Goal: Ask a question: Seek information or help from site administrators or community

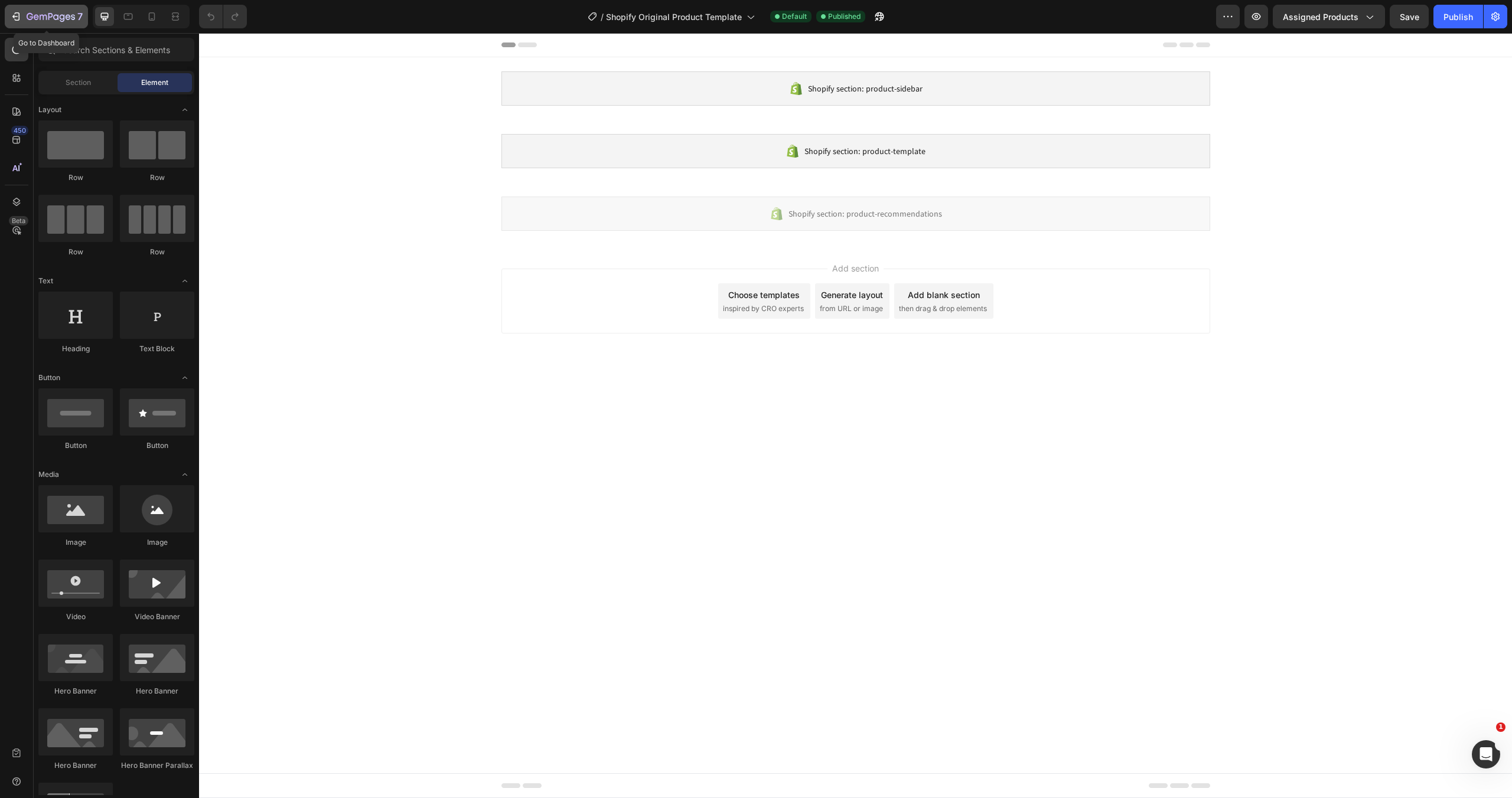
click at [30, 20] on icon "button" at bounding box center [50, 17] width 48 height 10
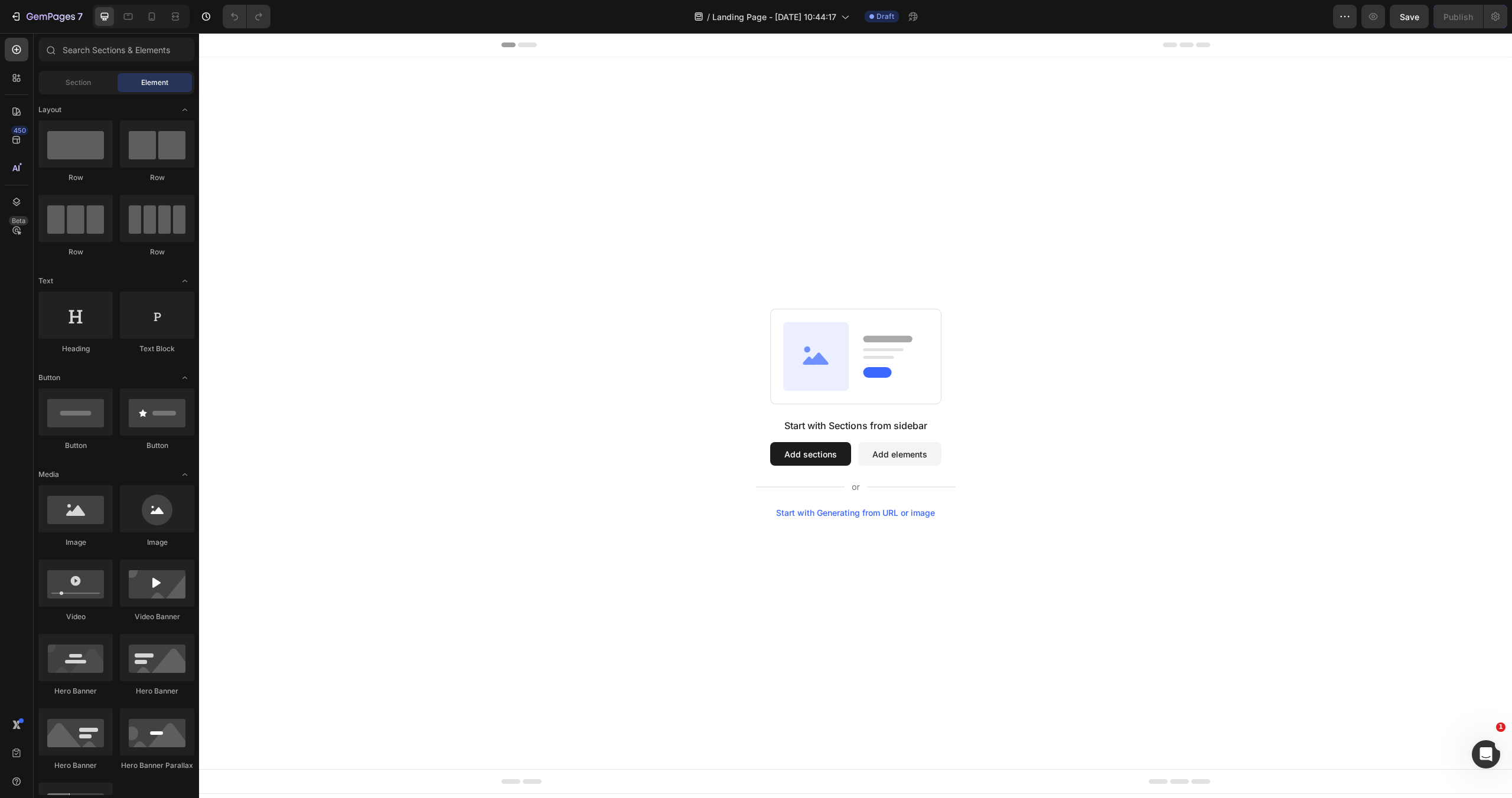
click at [863, 513] on div "Start with Generating from URL or image" at bounding box center [855, 513] width 159 height 9
click at [819, 516] on div "Start with Generating from URL or image" at bounding box center [855, 513] width 159 height 9
drag, startPoint x: 1472, startPoint y: 760, endPoint x: 2942, endPoint y: 1501, distance: 1646.2
click html
click at [1481, 756] on icon "Open Intercom Messenger" at bounding box center [1484, 752] width 19 height 19
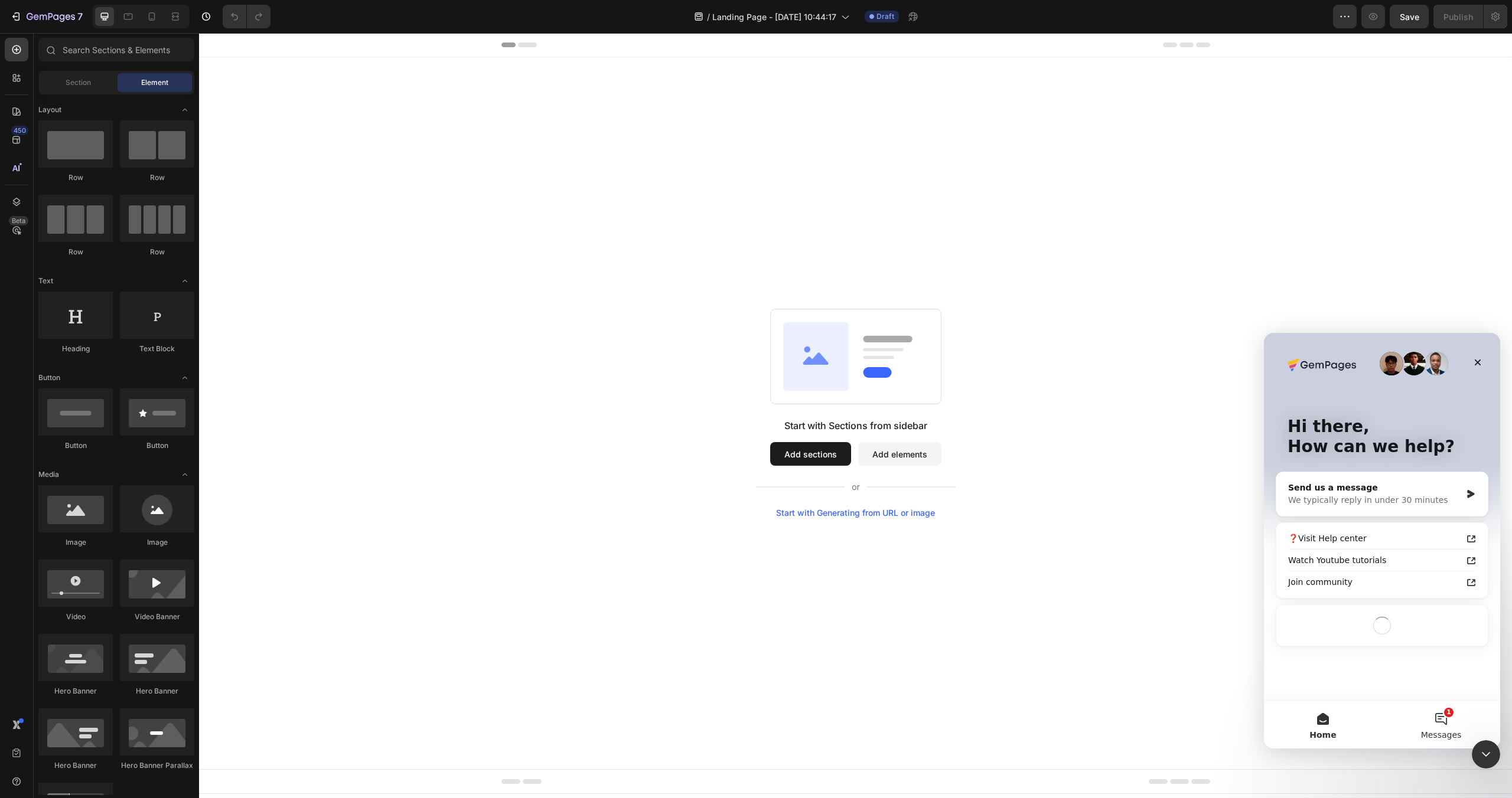
click at [1420, 709] on button "1 Messages" at bounding box center [1441, 725] width 118 height 47
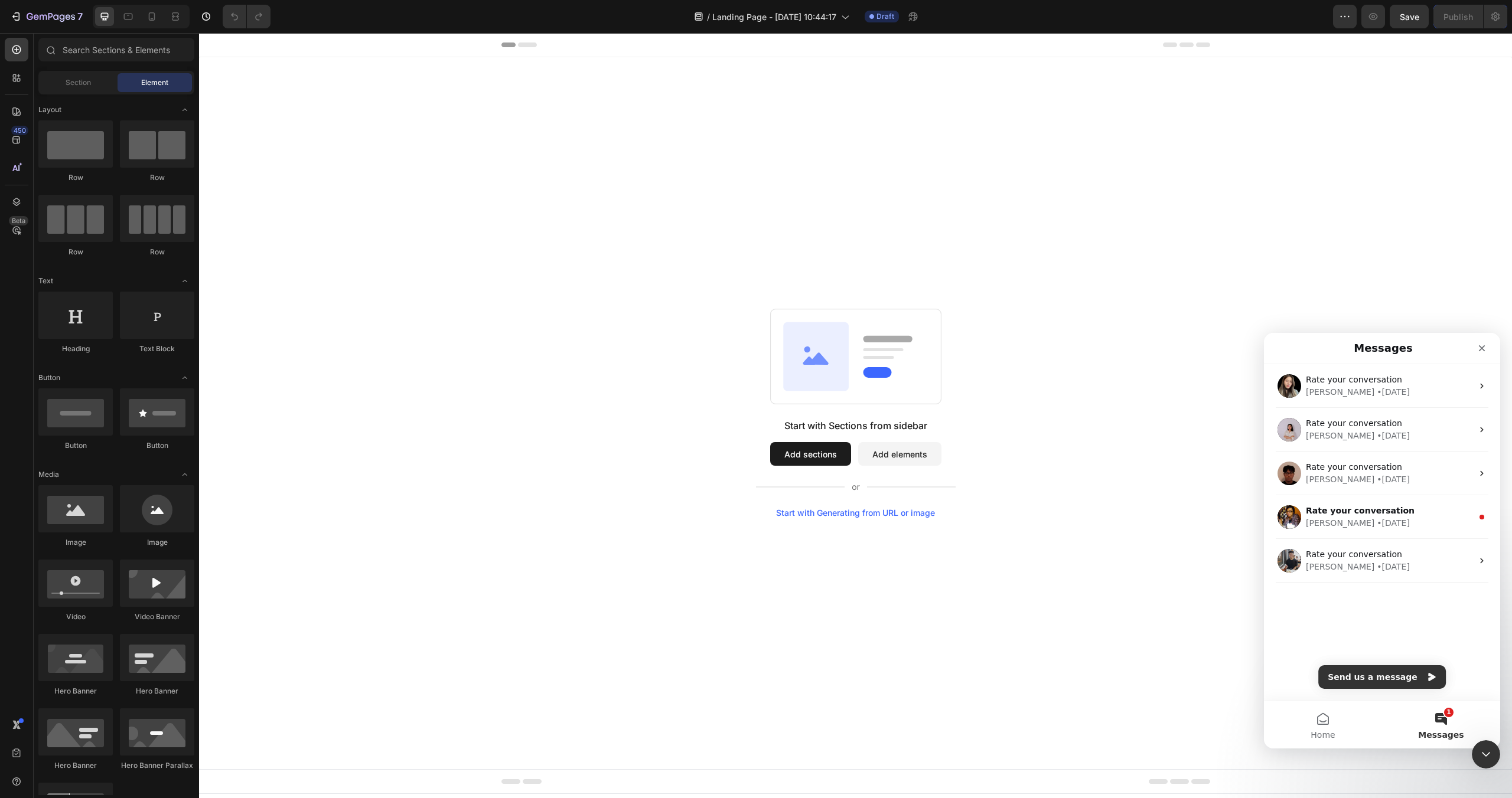
click at [1167, 570] on div "Start with Sections from sidebar Add sections Add elements Start with Generatin…" at bounding box center [855, 413] width 1313 height 712
drag, startPoint x: 1427, startPoint y: 715, endPoint x: 1433, endPoint y: 719, distance: 7.2
click at [1427, 715] on button "1 Messages" at bounding box center [1441, 725] width 118 height 47
drag, startPoint x: 1364, startPoint y: 388, endPoint x: 1391, endPoint y: 383, distance: 27.5
click at [1376, 388] on div "• 30w ago" at bounding box center [1393, 392] width 33 height 13
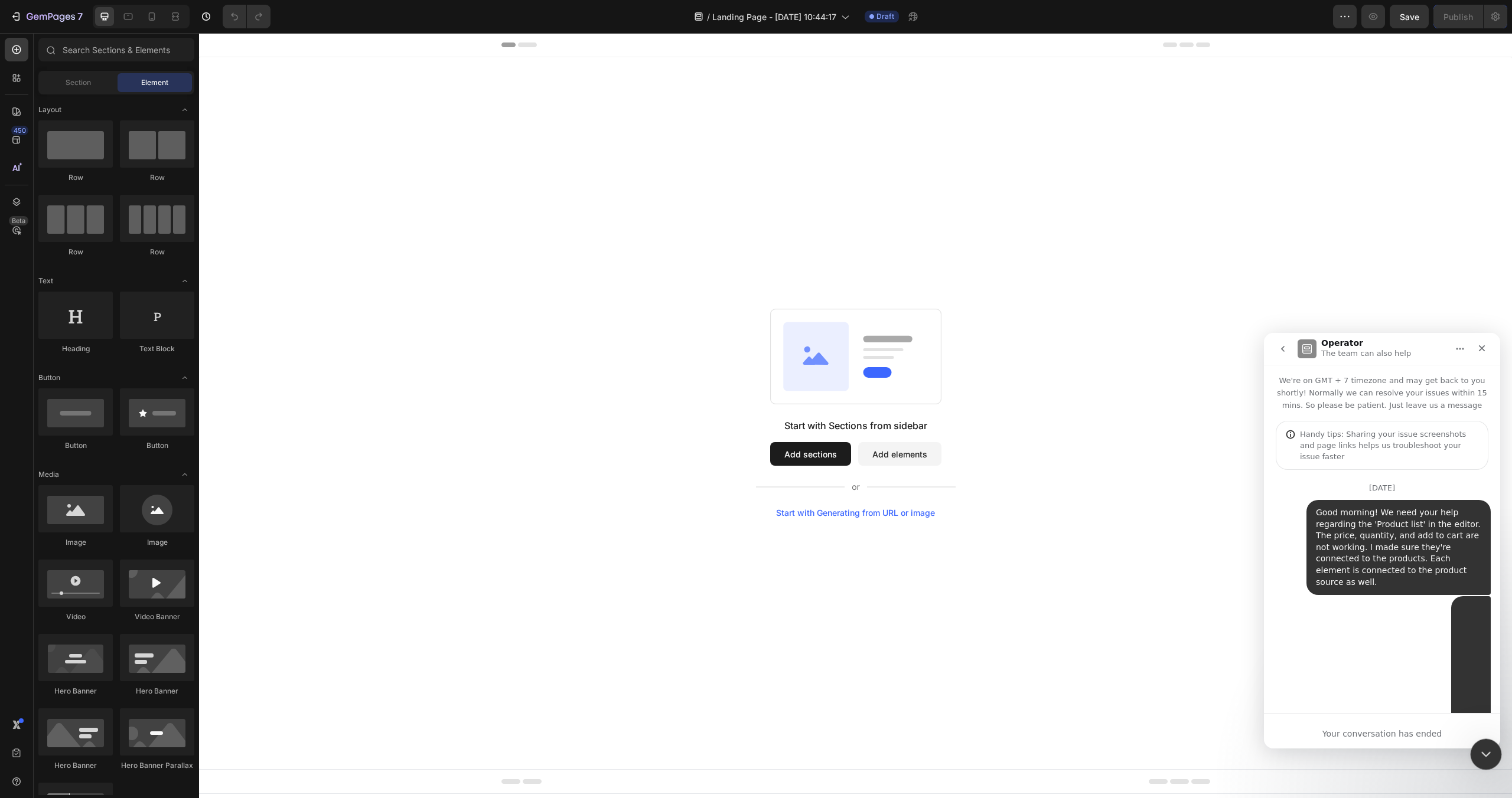
scroll to position [2320, 0]
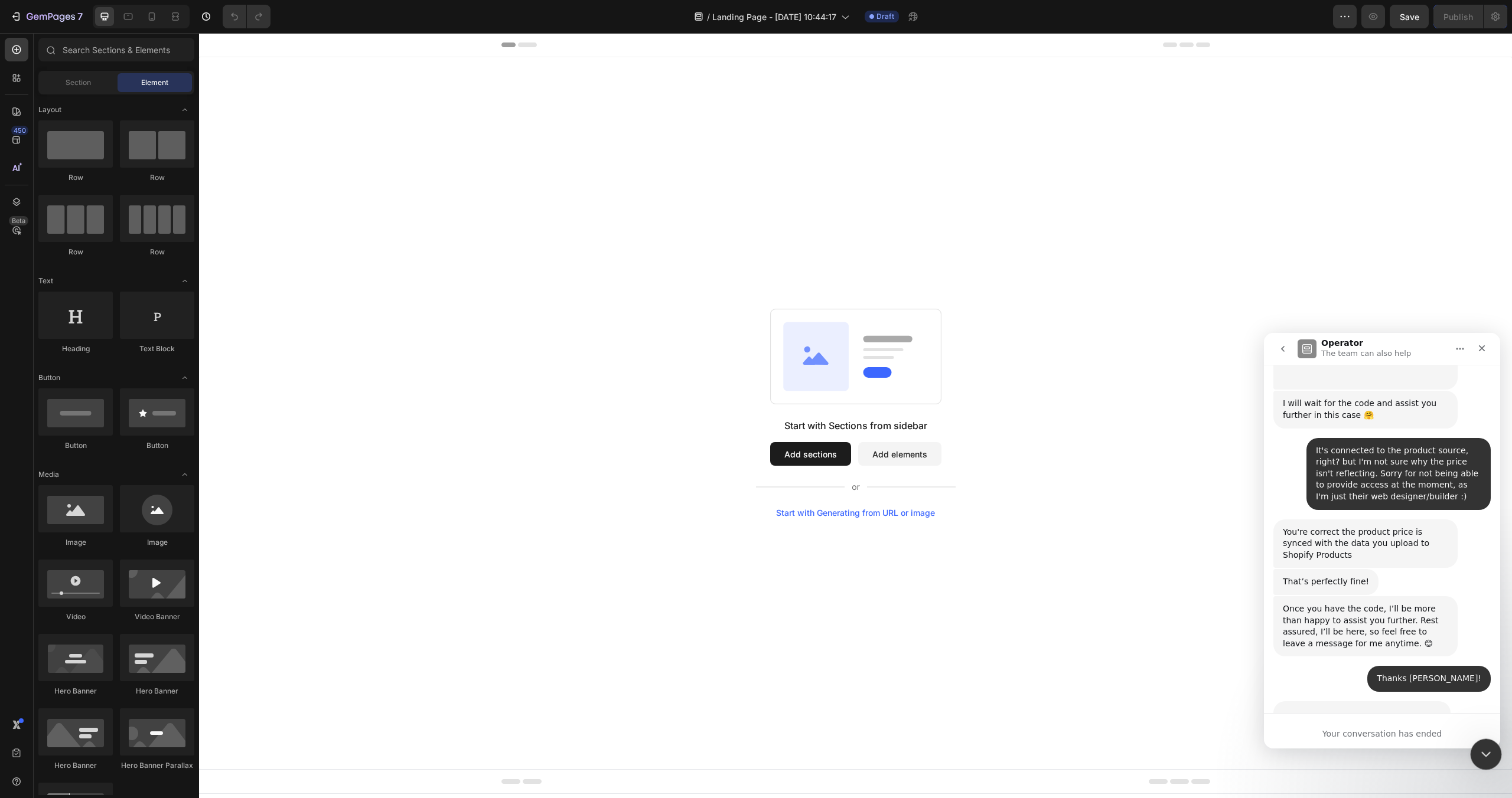
click at [1488, 760] on div "Close Intercom Messenger" at bounding box center [1484, 752] width 28 height 28
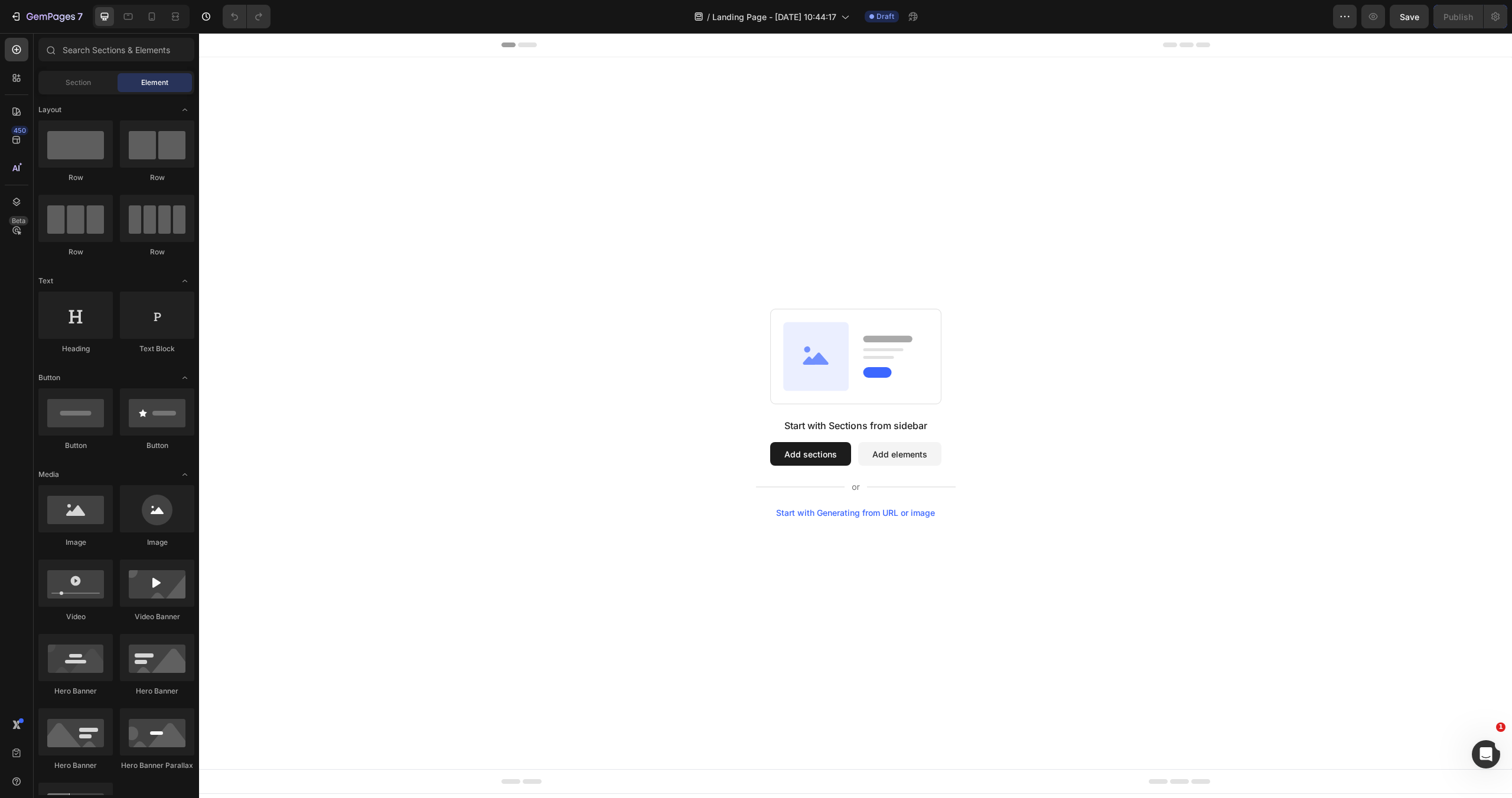
scroll to position [3547, 0]
click at [845, 514] on div "Start with Generating from URL or image" at bounding box center [855, 513] width 159 height 9
click at [854, 511] on div "Start with Generating from URL or image" at bounding box center [855, 513] width 159 height 9
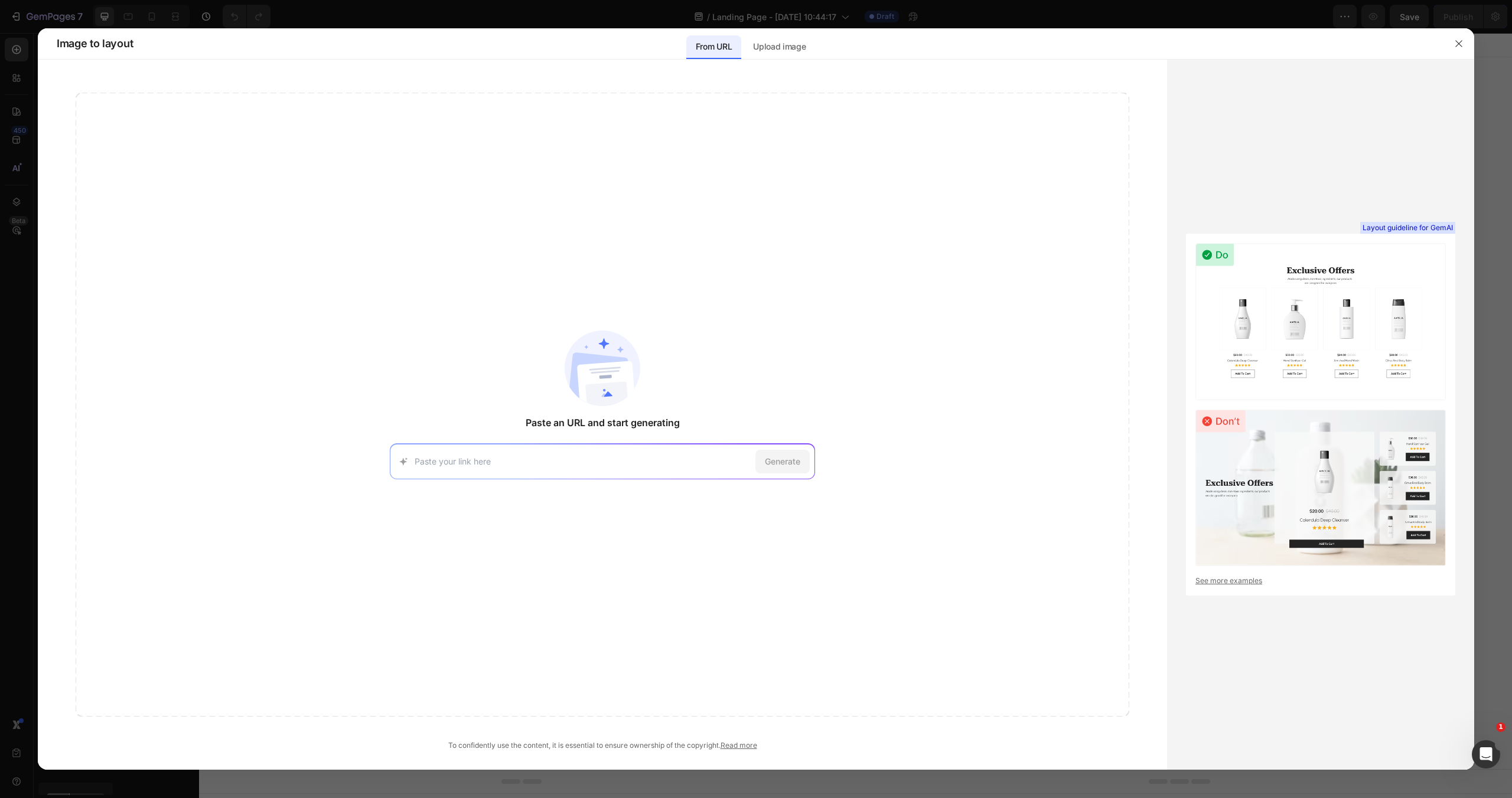
click at [550, 465] on input at bounding box center [583, 461] width 336 height 13
type input "https://cdn.shopify.com/s/files/1/0035/5886/7011/files/7_DIY_Home_Security_Tact…"
click at [792, 458] on span "Generate" at bounding box center [782, 461] width 36 height 13
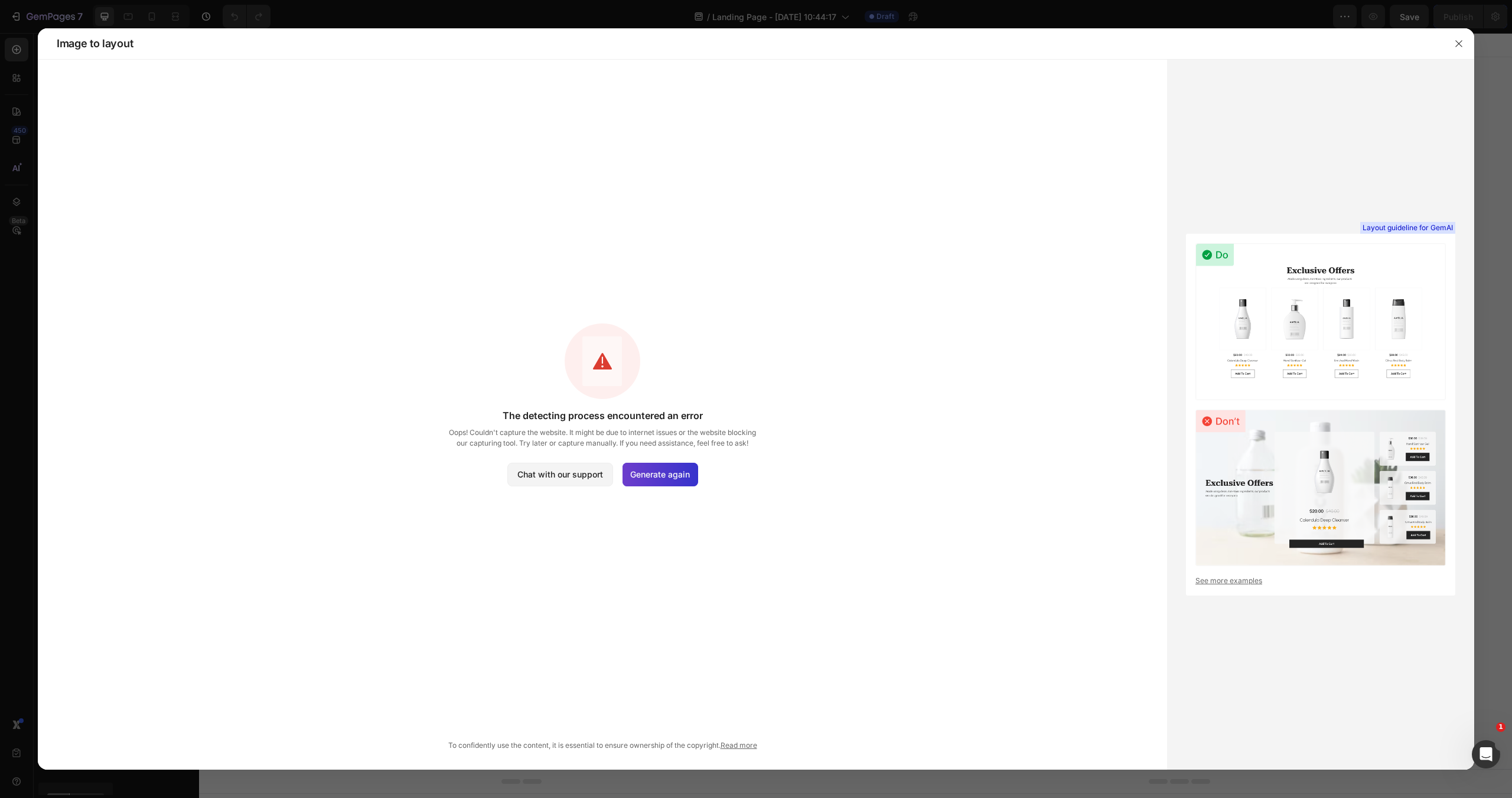
click at [680, 465] on div "Generate again" at bounding box center [660, 475] width 75 height 24
click at [1483, 761] on div "Open Intercom Messenger" at bounding box center [1484, 752] width 39 height 39
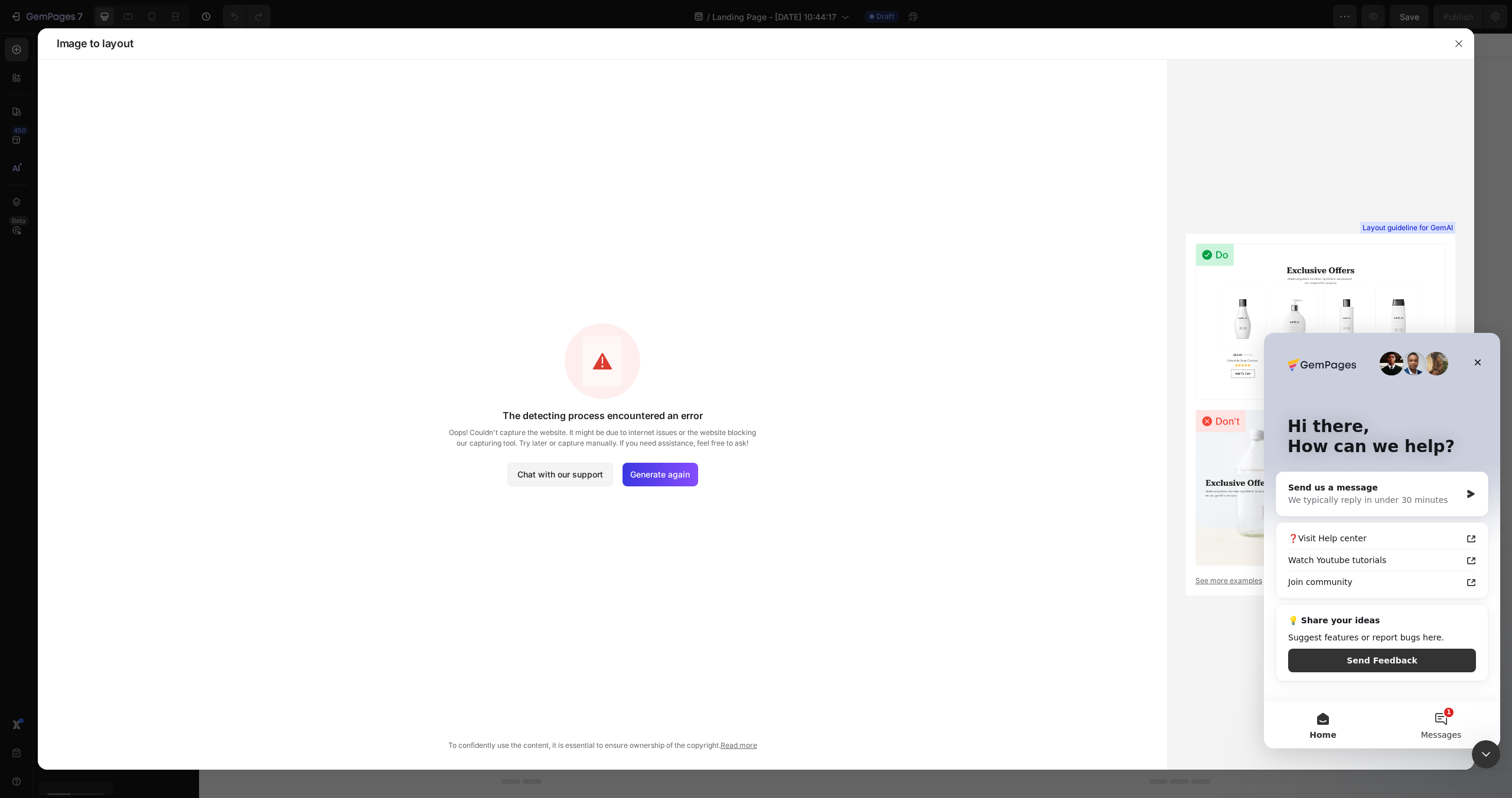
click at [1441, 719] on button "1 Messages" at bounding box center [1441, 725] width 118 height 47
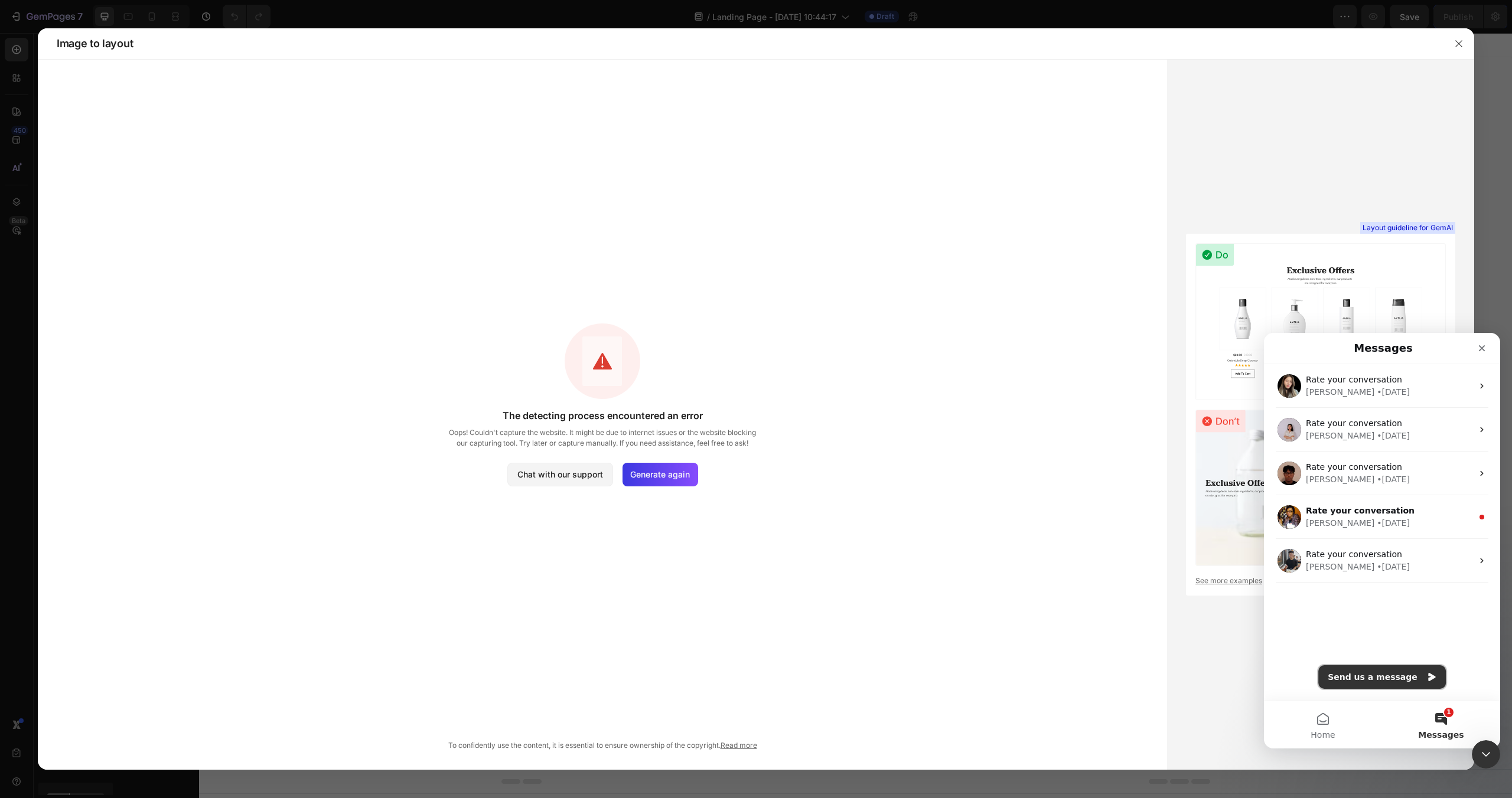
click at [1359, 675] on button "Send us a message" at bounding box center [1382, 677] width 128 height 24
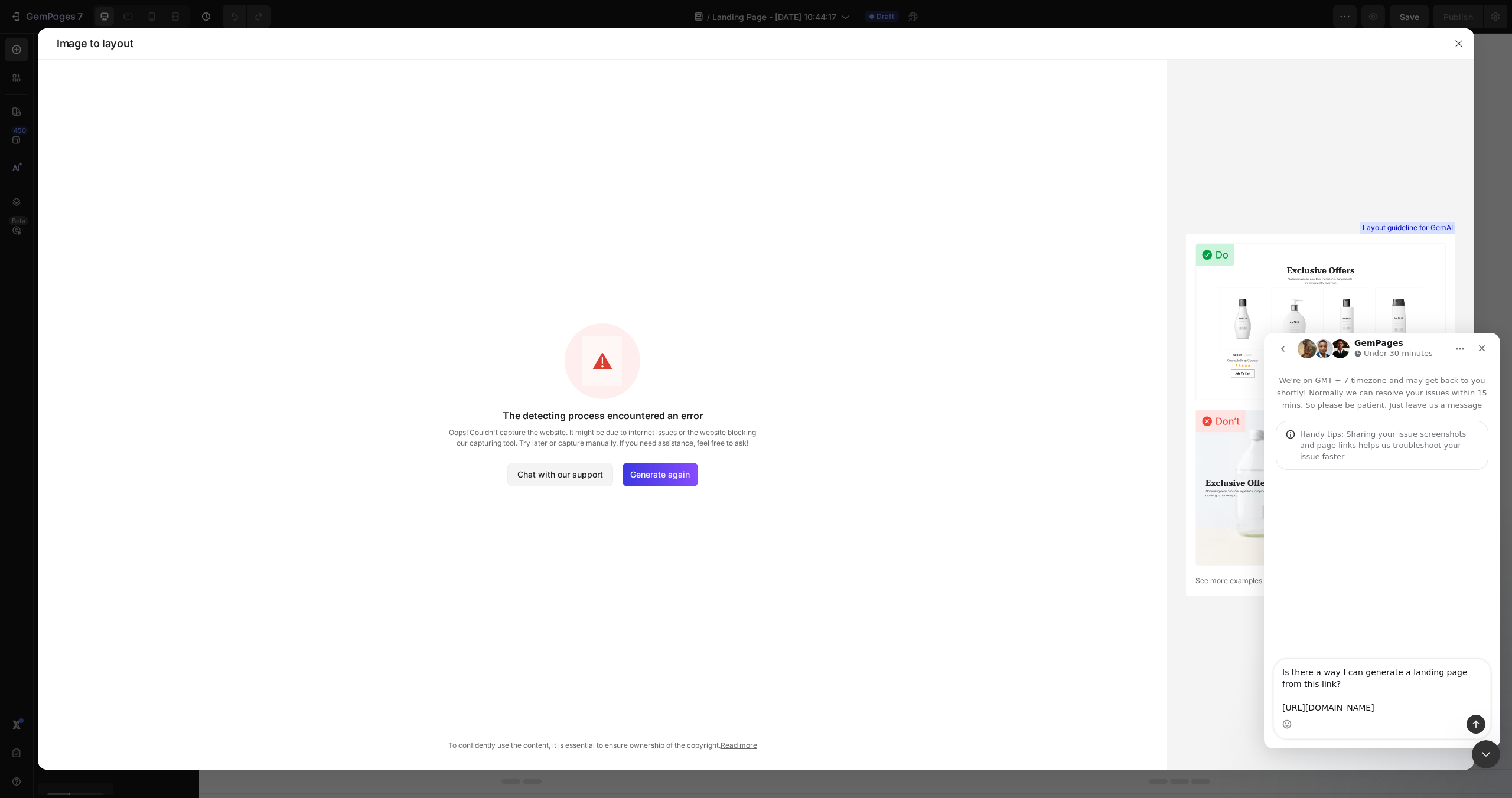
type textarea "Is there a way I can generate a landing page from this link? https://cdn.shopif…"
click at [1486, 756] on icon "Close Intercom Messenger" at bounding box center [1484, 752] width 14 height 14
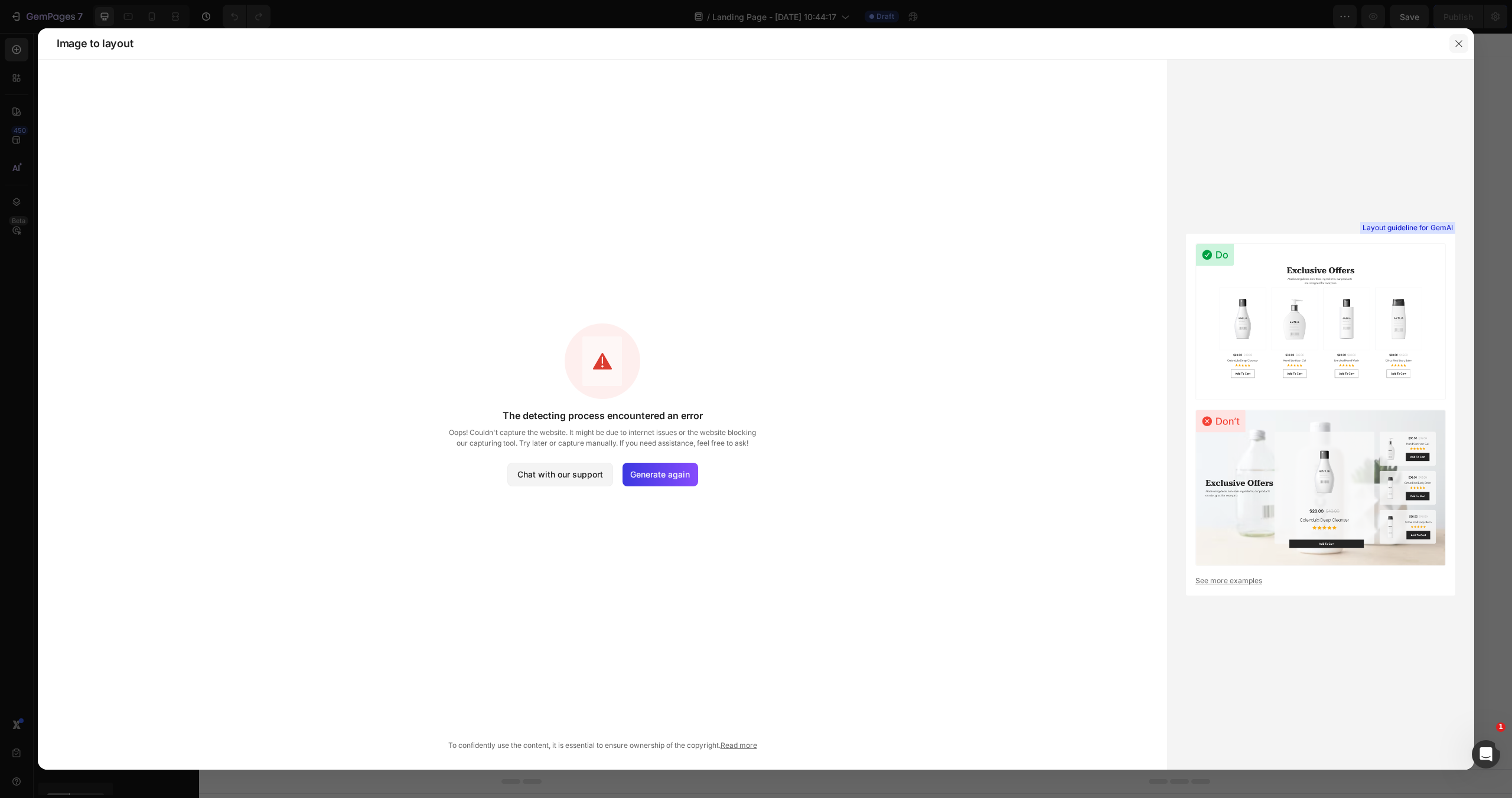
click at [1458, 47] on icon "button" at bounding box center [1458, 44] width 9 height 9
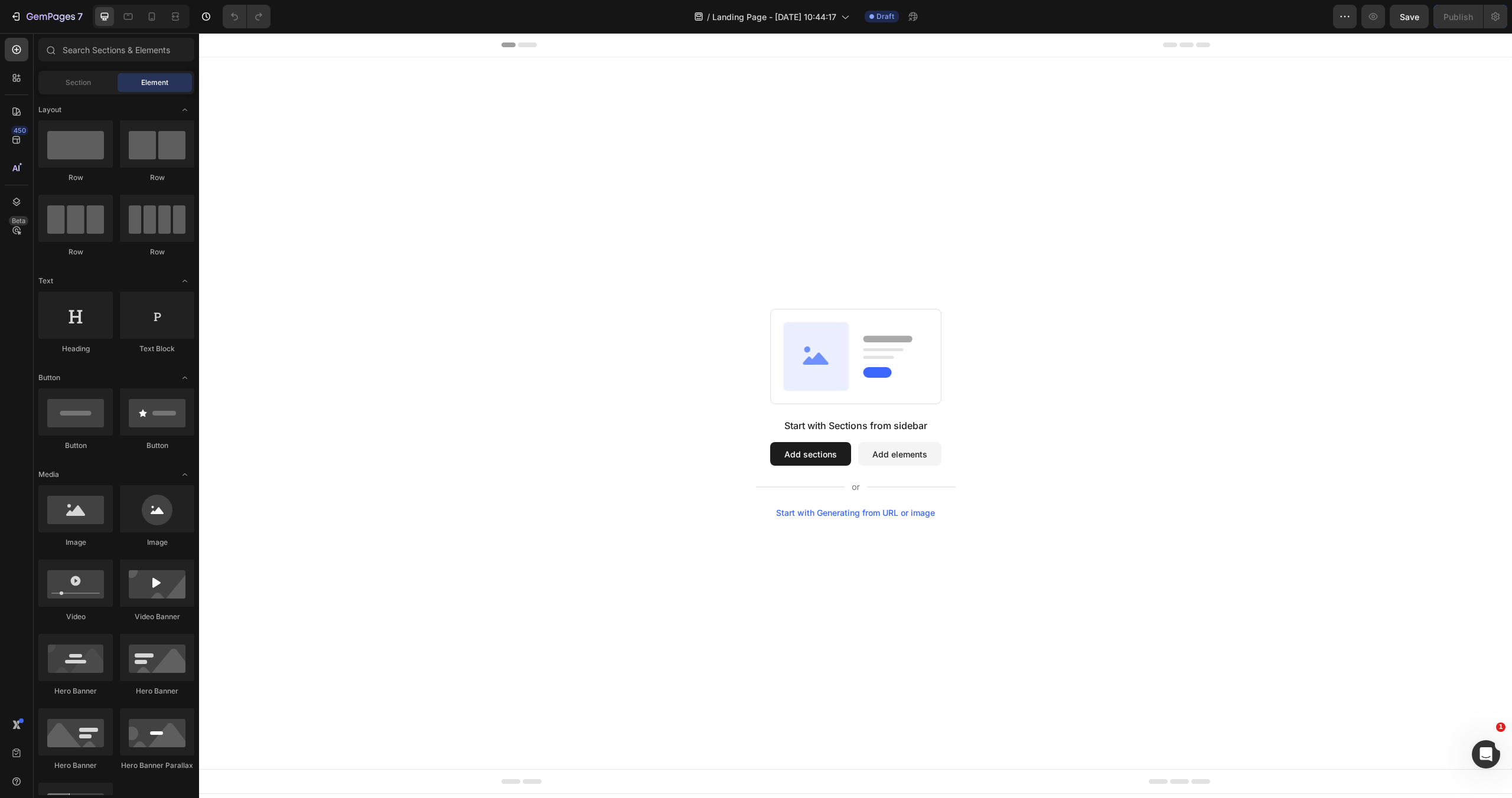
click at [829, 515] on div "Start with Generating from URL or image" at bounding box center [855, 513] width 159 height 9
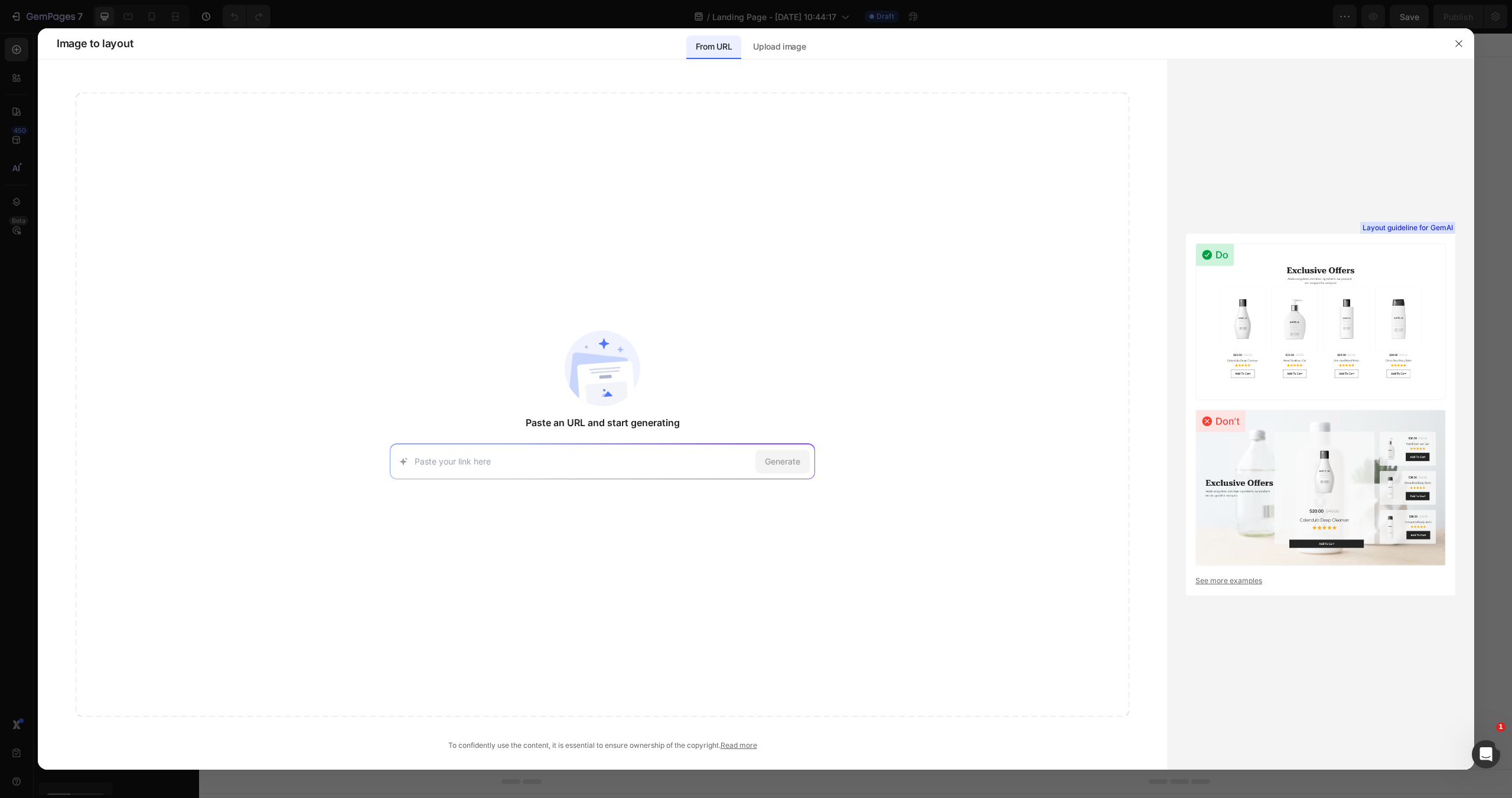
click at [482, 442] on div "Paste an URL and start generating Generate" at bounding box center [602, 405] width 1054 height 624
click at [587, 465] on input at bounding box center [583, 461] width 336 height 13
paste input "https://cdn.shopify.com/s/files/1/0035/5886/7011/files/7_DIY_Home_Security_Tact…"
type input "https://cdn.shopify.com/s/files/1/0035/5886/7011/files/7_DIY_Home_Security_Tact…"
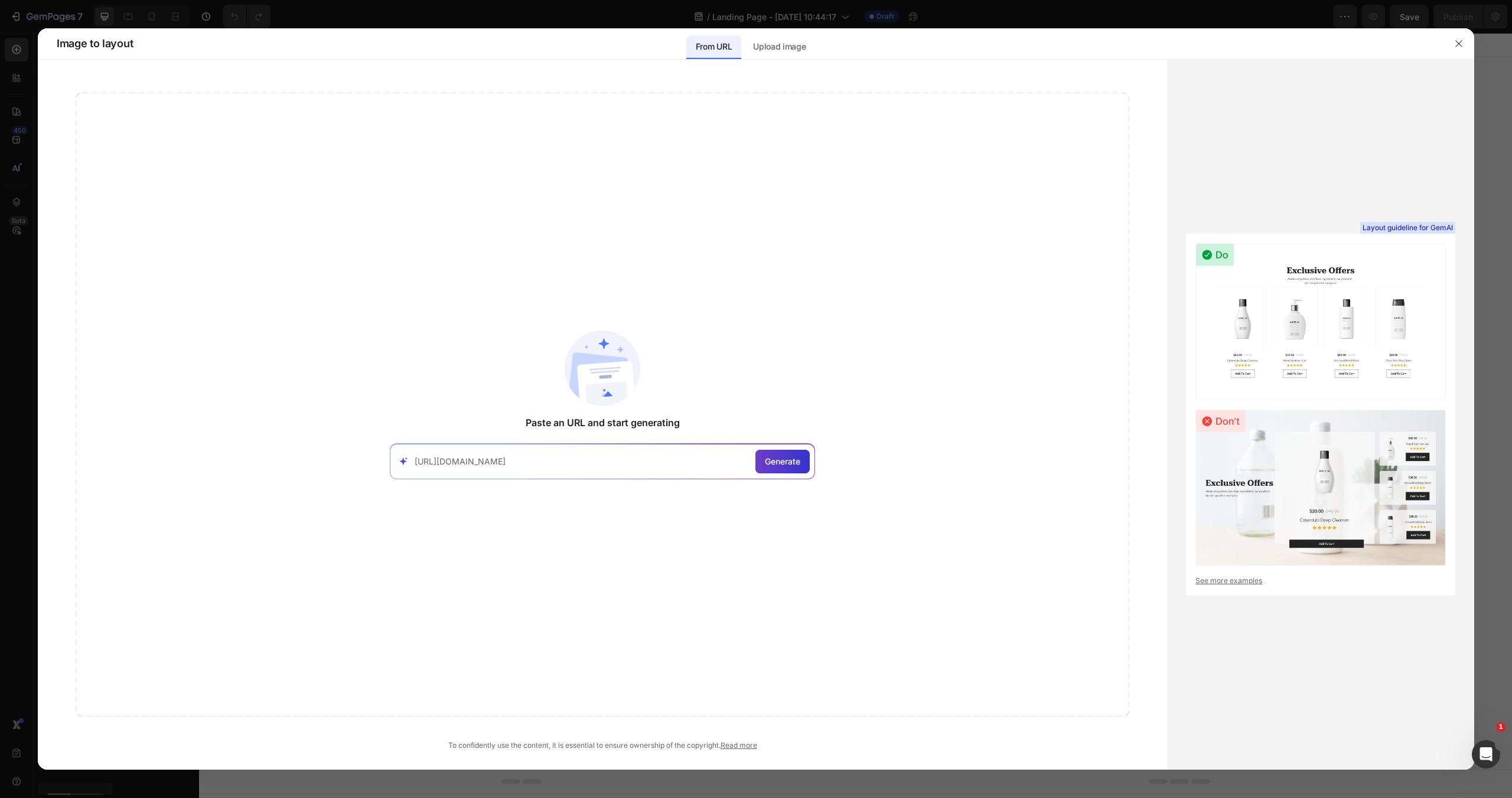
click at [784, 462] on span "Generate" at bounding box center [782, 461] width 36 height 13
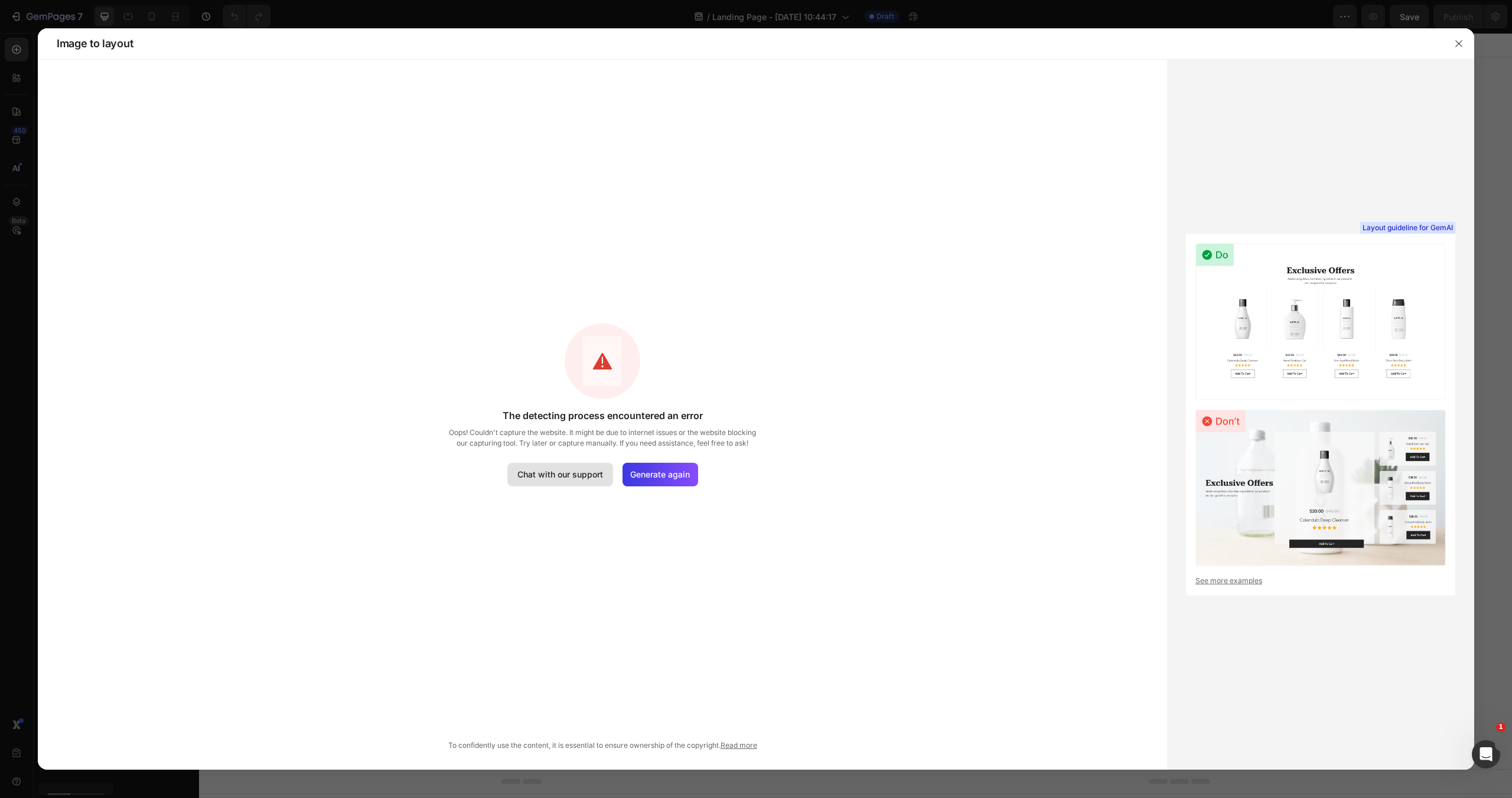
click at [540, 475] on div "Chat with our support" at bounding box center [560, 474] width 85 height 13
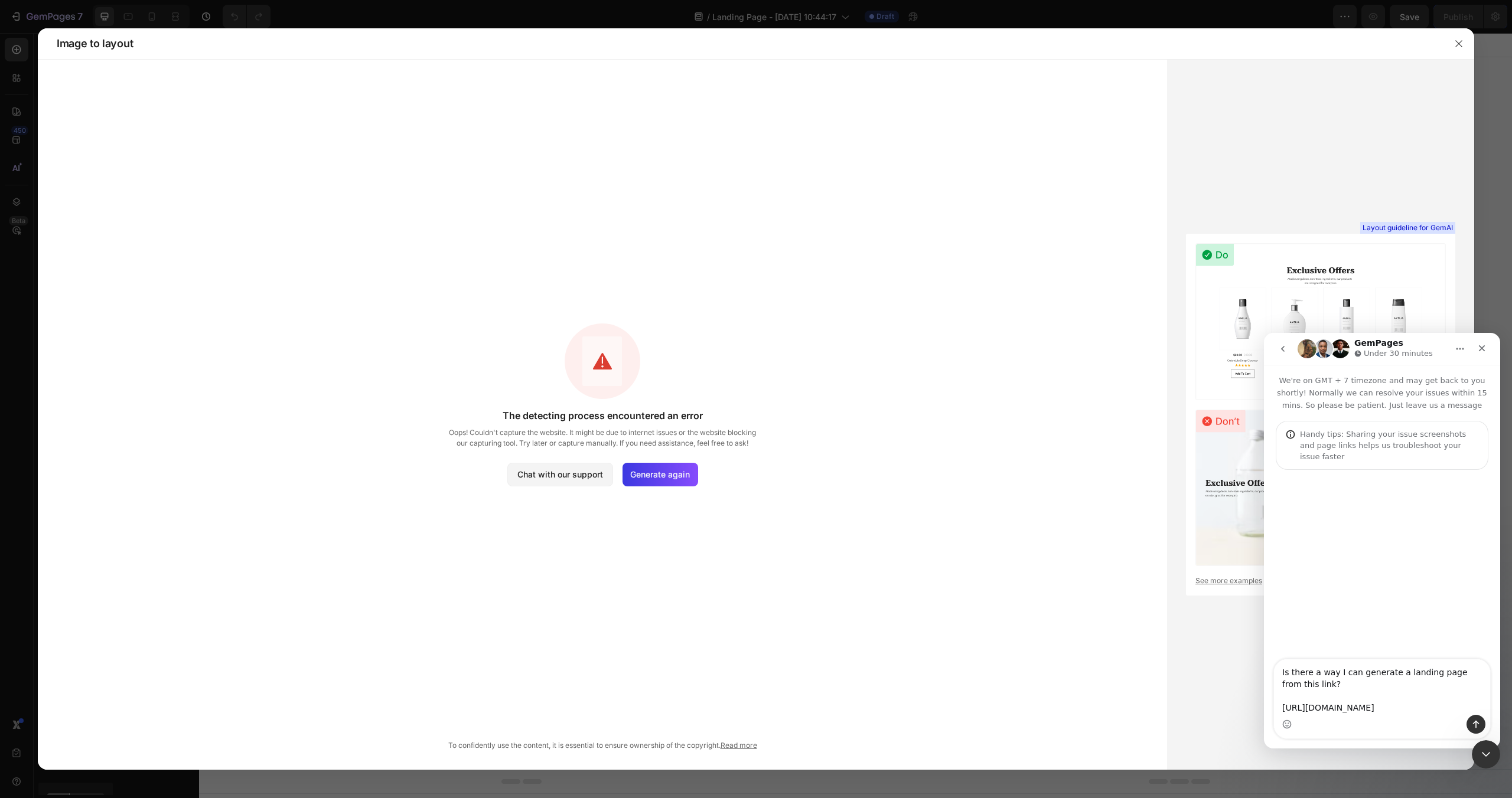
click at [1456, 711] on textarea "Is there a way I can generate a landing page from this link? https://cdn.shopif…" at bounding box center [1382, 687] width 216 height 56
type textarea "Is there a way I can generate a landing page from this link? https://cdn.shopif…"
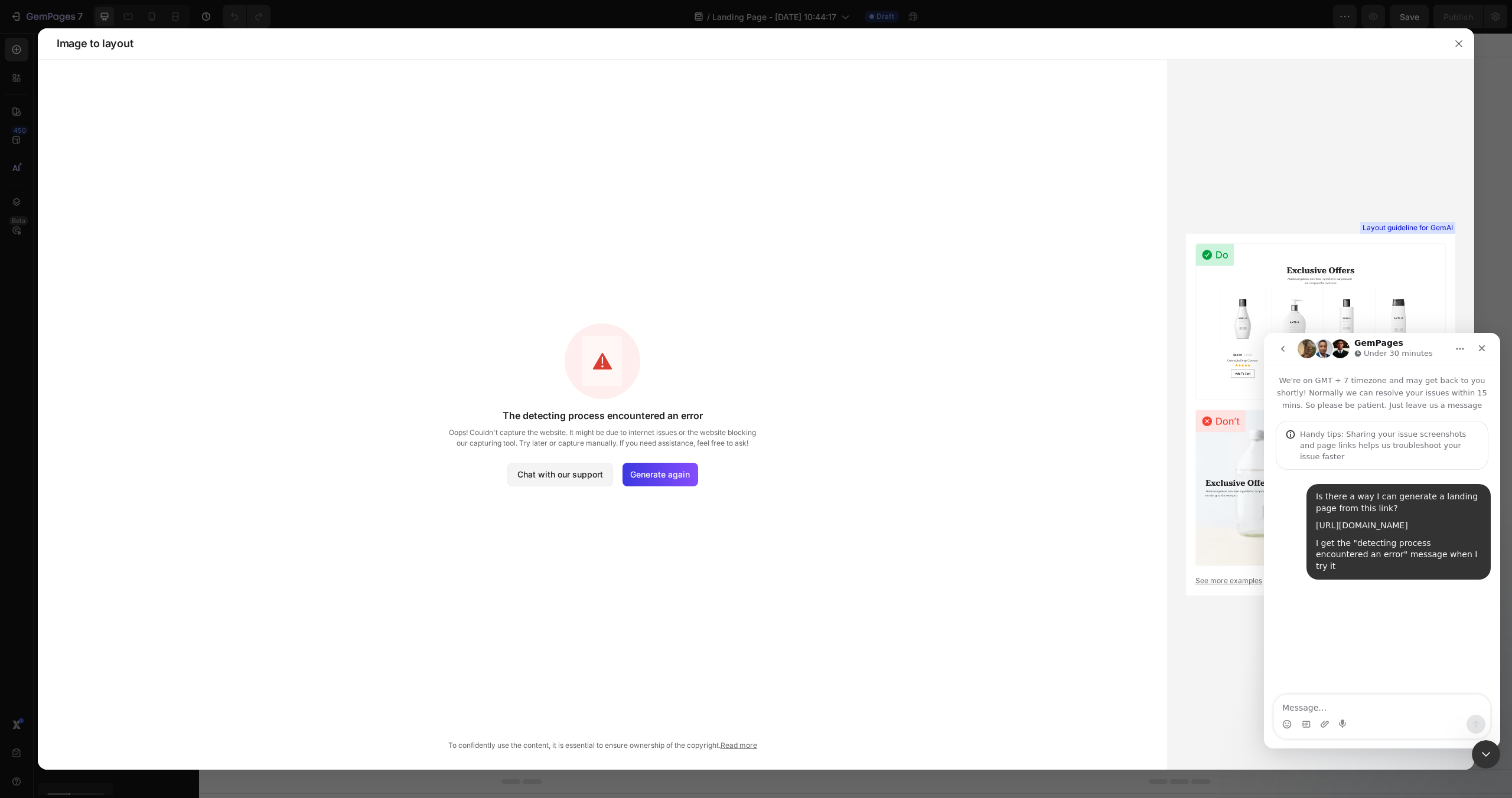
scroll to position [0, 0]
click at [1458, 42] on icon "button" at bounding box center [1458, 44] width 9 height 9
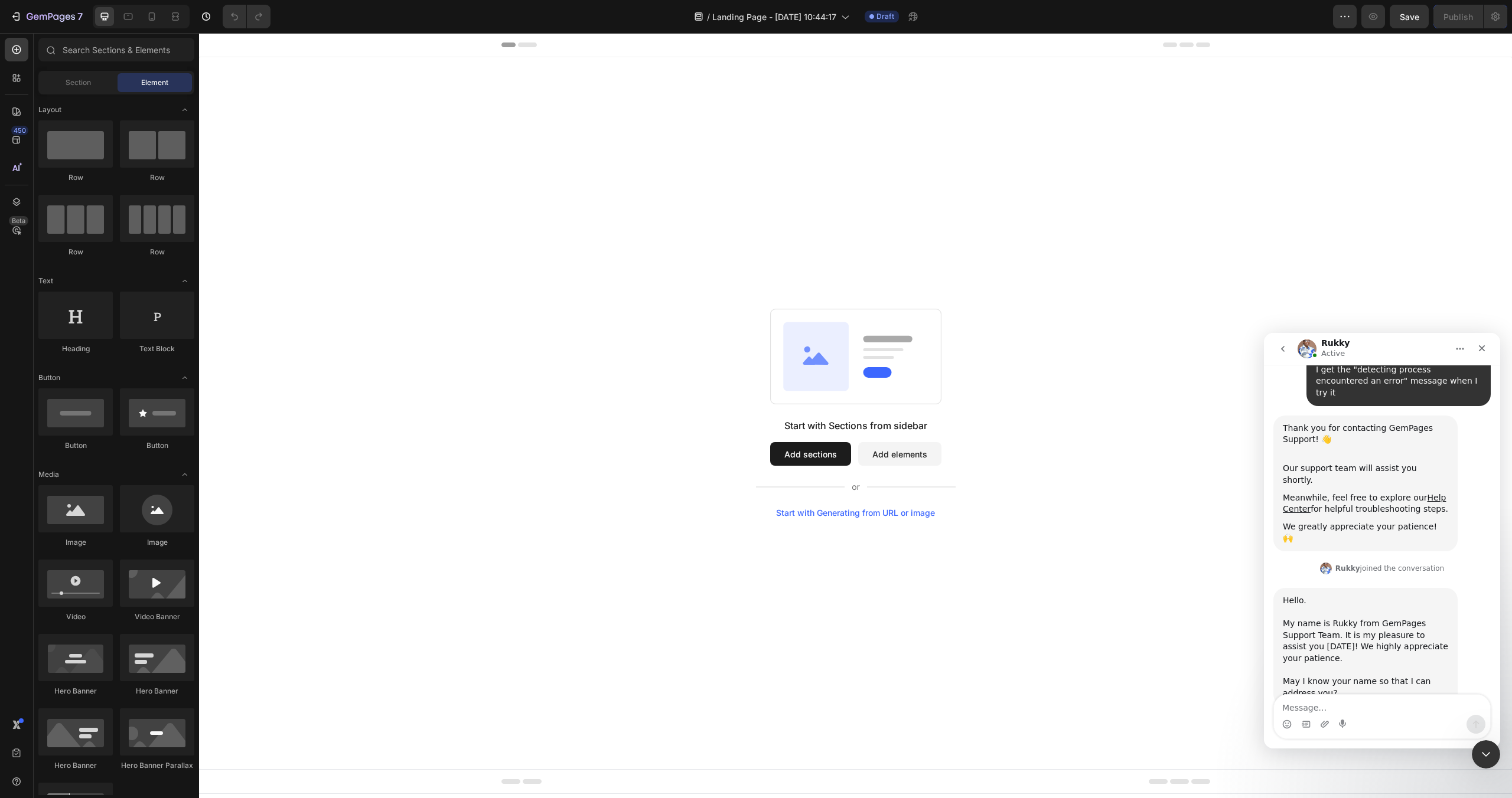
scroll to position [175, 0]
click at [1346, 717] on div "Intercom messenger" at bounding box center [1343, 724] width 9 height 19
click at [1329, 703] on textarea "Message…" at bounding box center [1382, 705] width 216 height 20
type textarea "Austin"
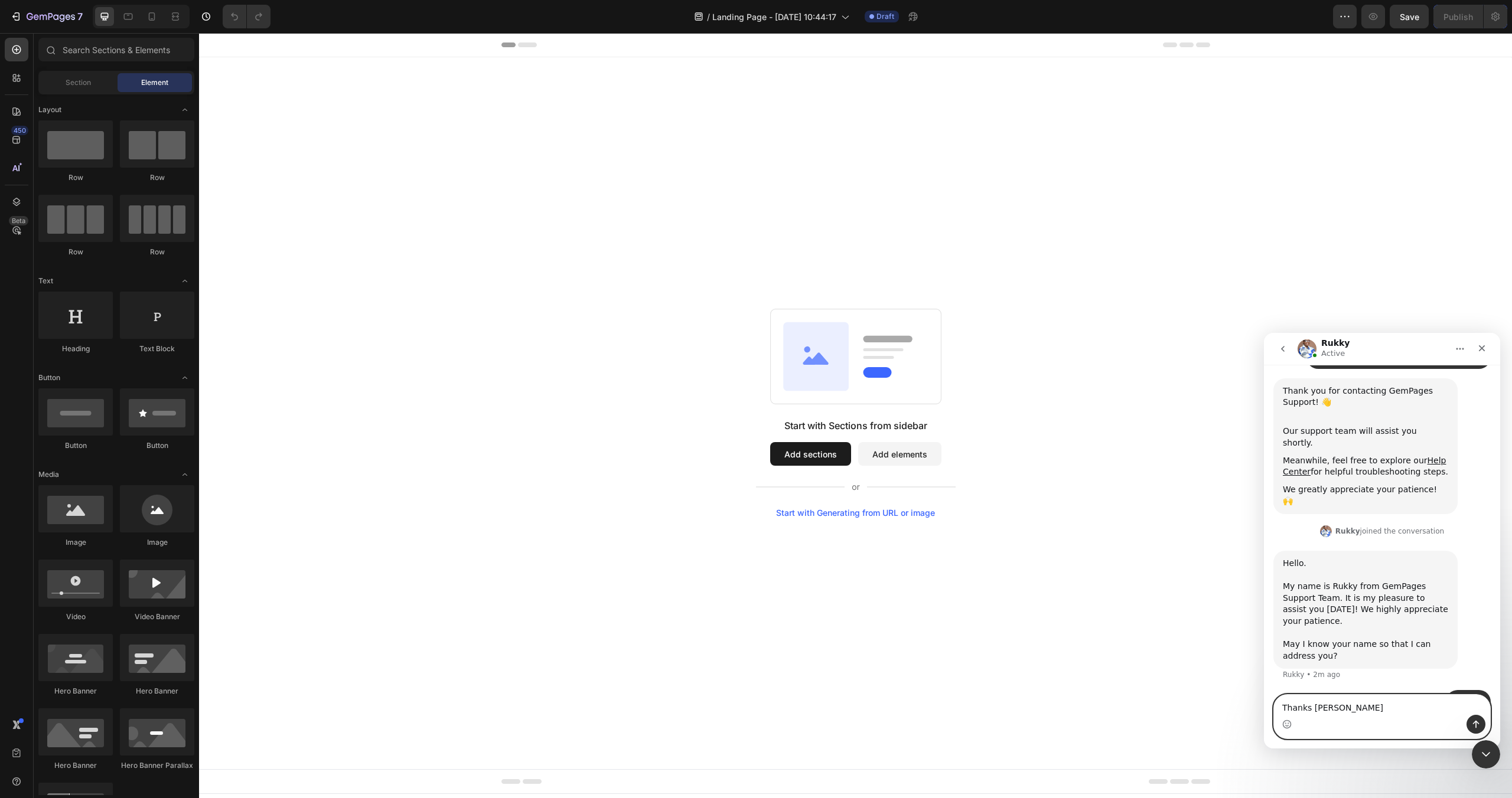
type textarea "Thanks Rukky!"
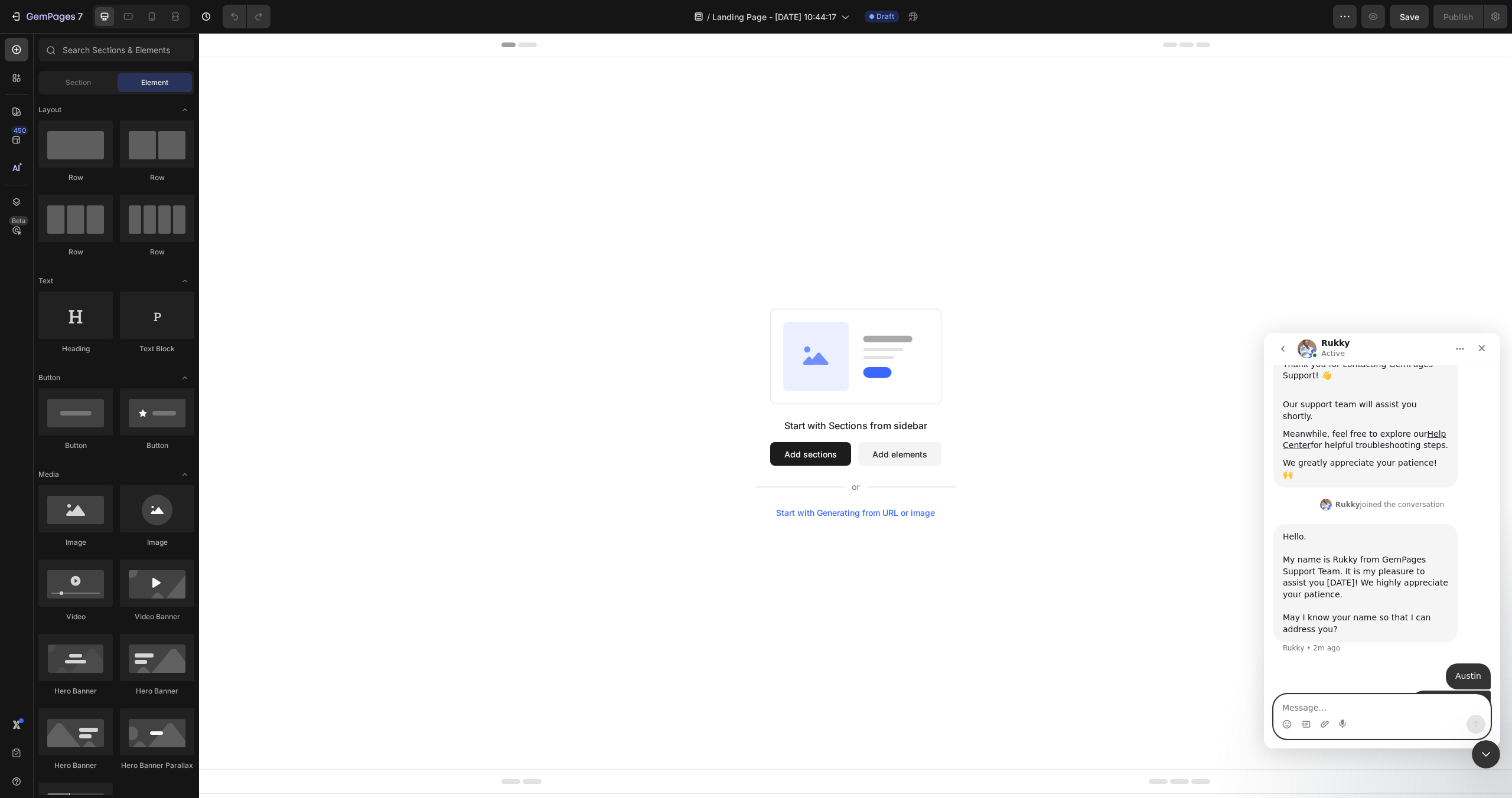
paste textarea "https://cdn.shopify.com/s/files/1/0035/5886/7011/files/7_DIY_Home_Security_Tact…"
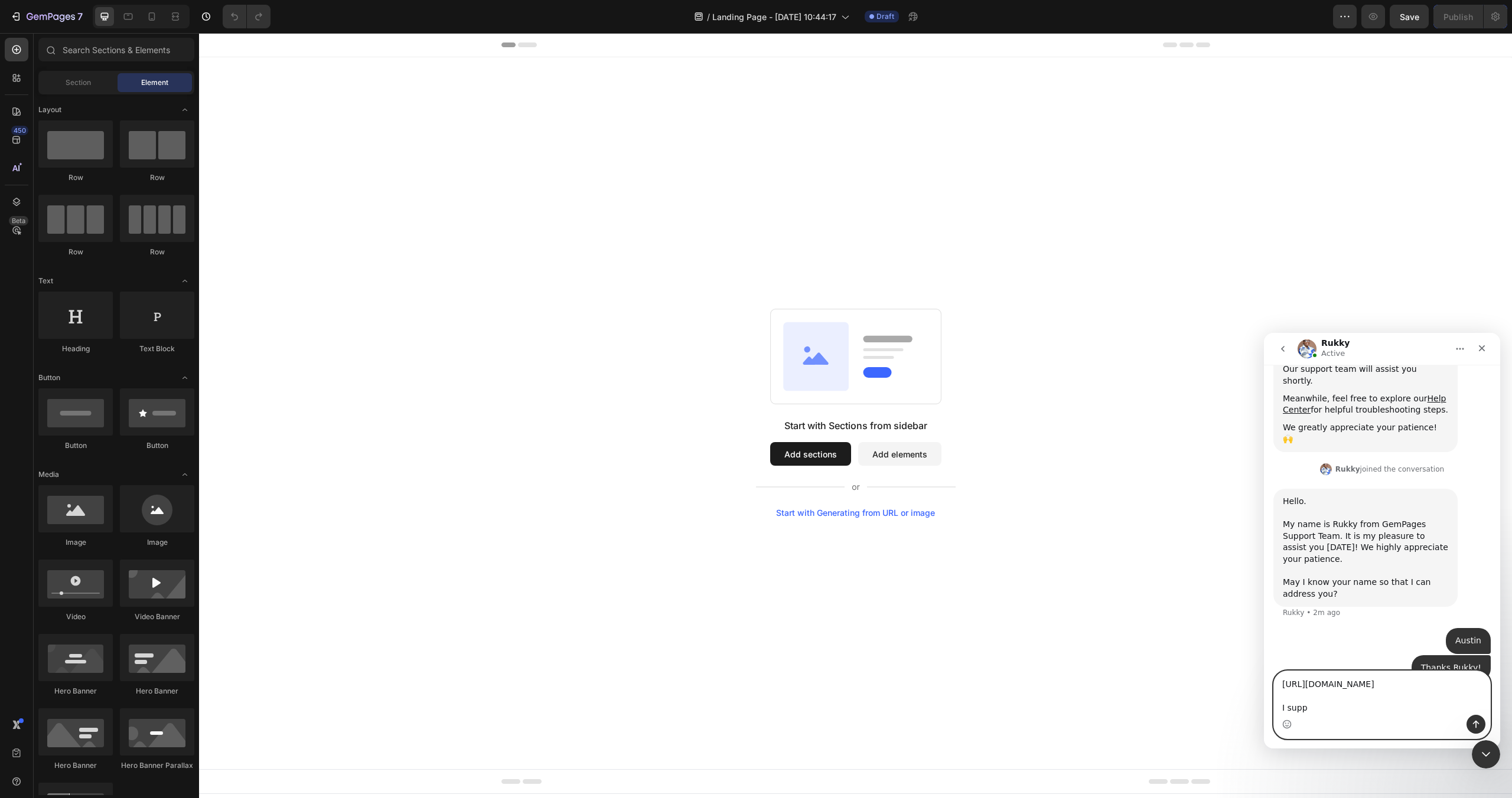
scroll to position [318, 0]
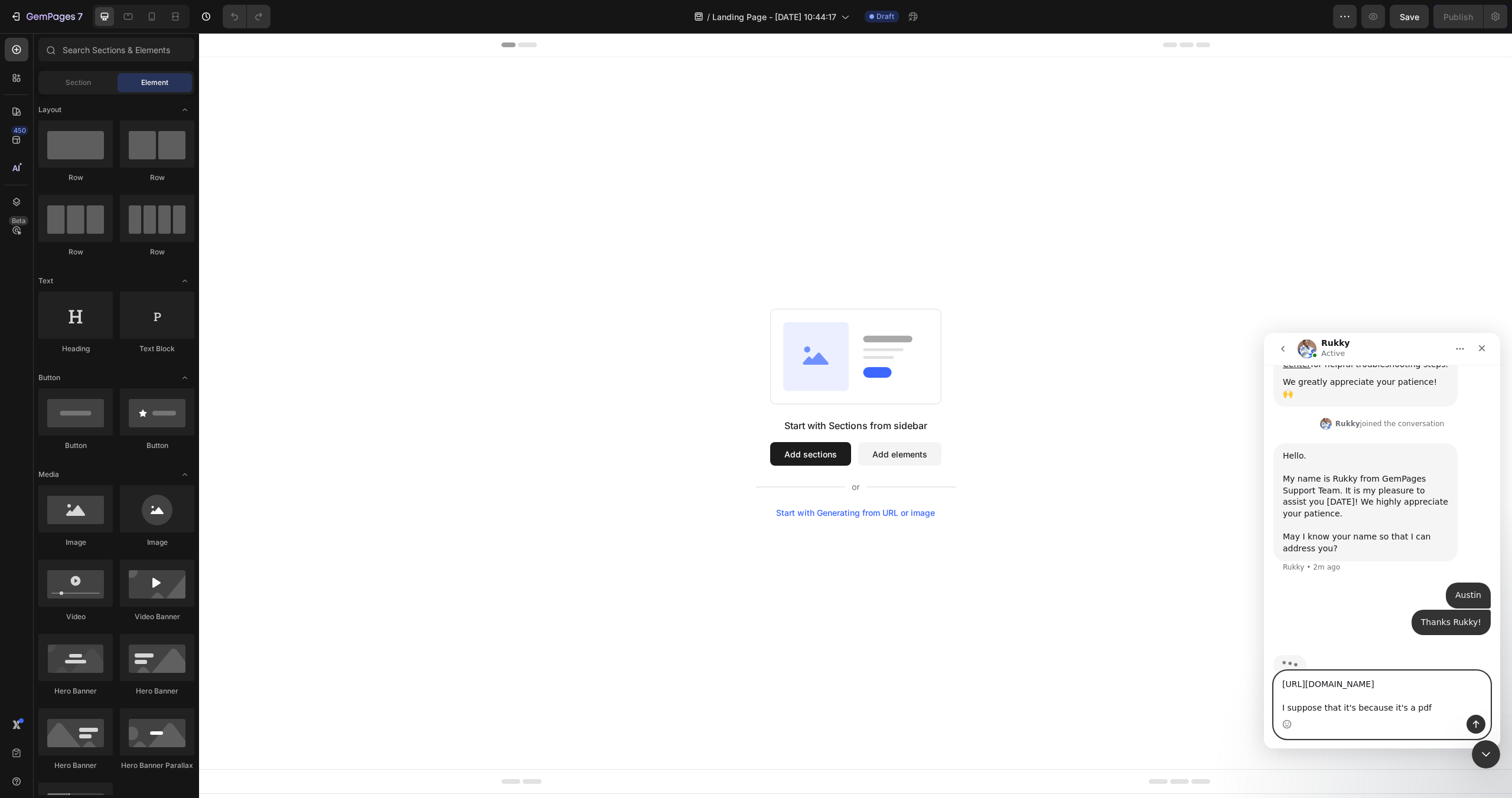
type textarea "https://cdn.shopify.com/s/files/1/0035/5886/7011/files/7_DIY_Home_Security_Tact…"
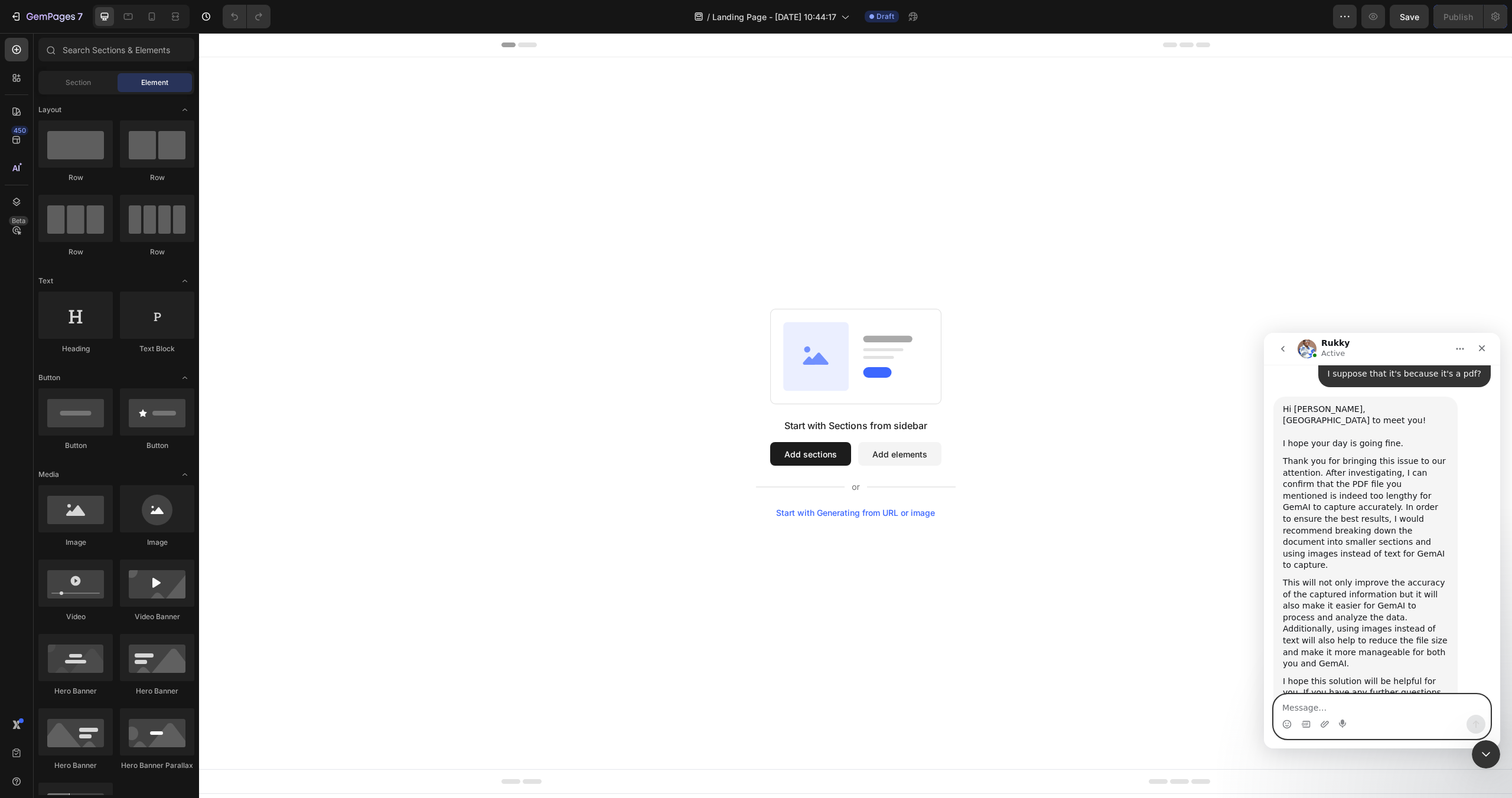
scroll to position [612, 0]
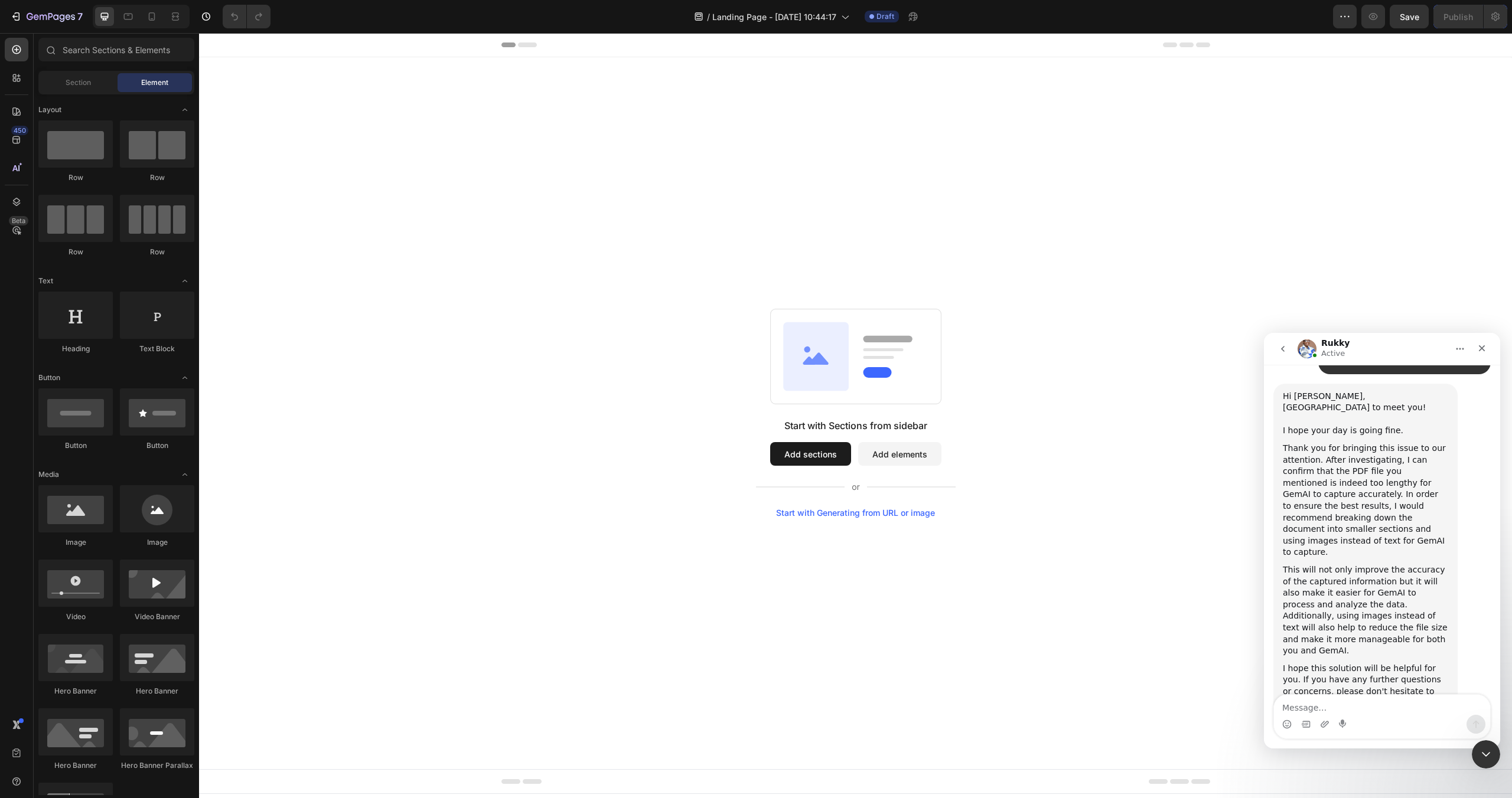
click at [869, 514] on div "Start with Generating from URL or image" at bounding box center [855, 513] width 159 height 9
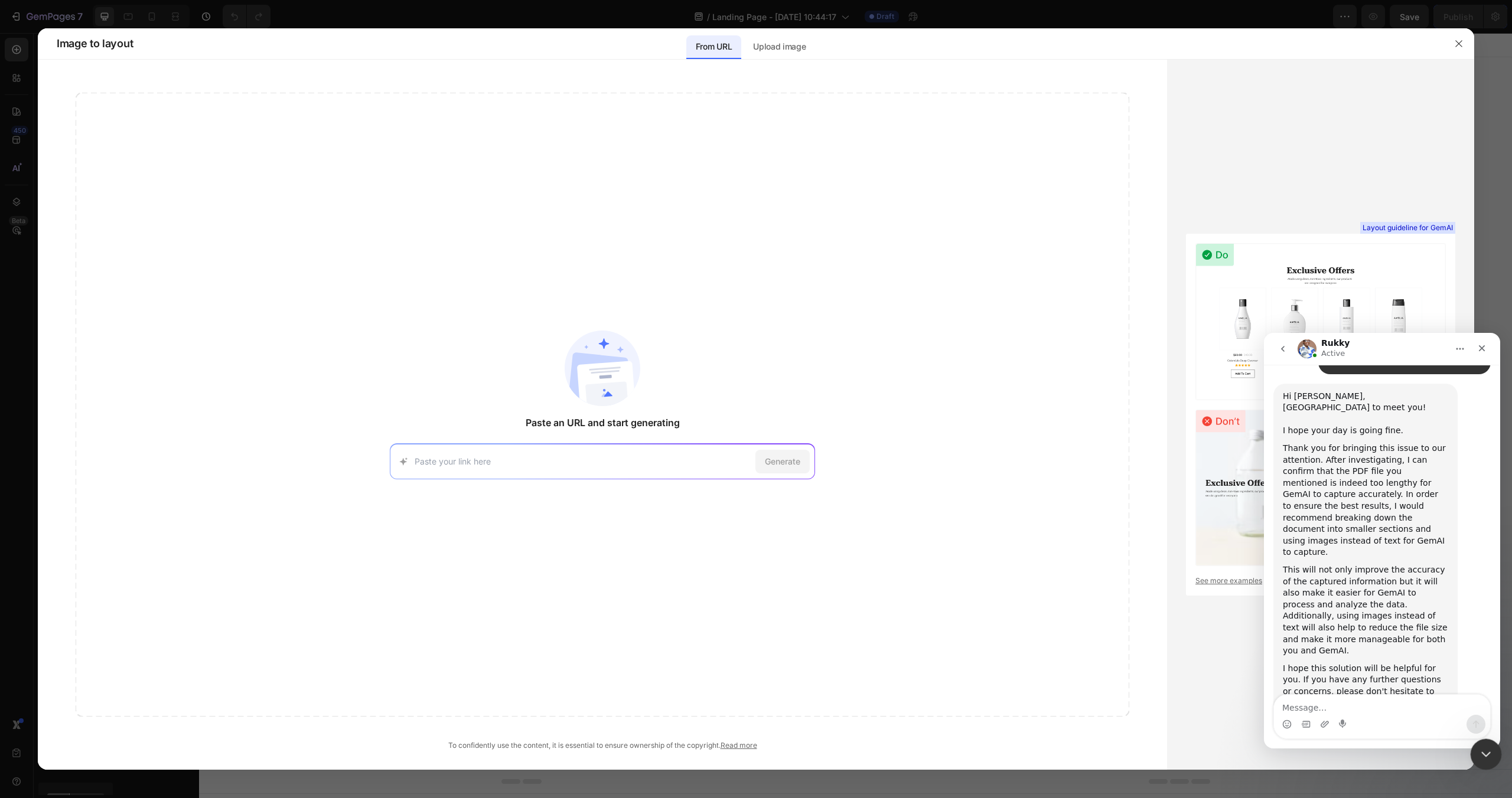
click at [1493, 756] on div "Close Intercom Messenger" at bounding box center [1484, 752] width 28 height 28
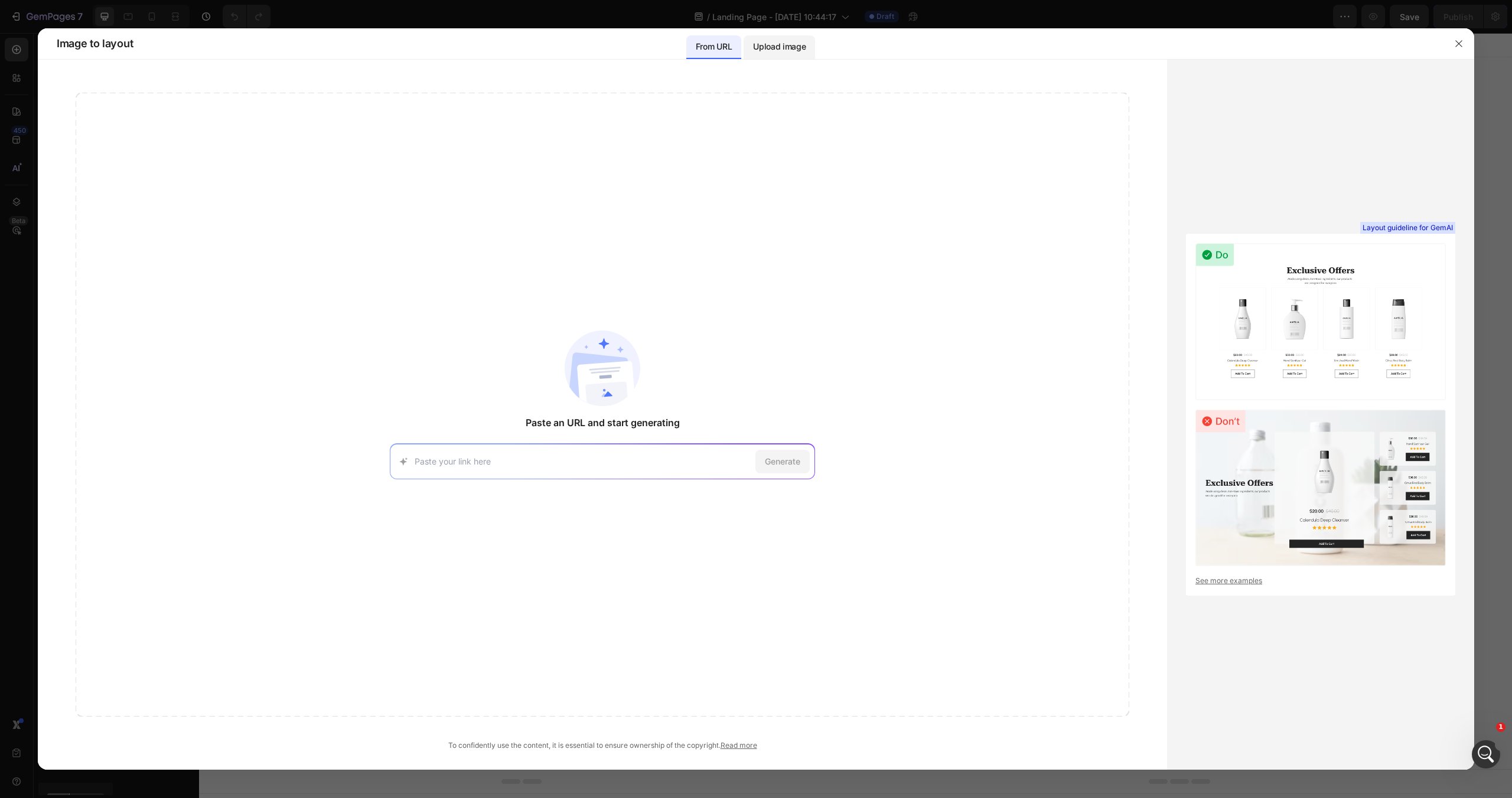
click at [791, 44] on p "Upload image" at bounding box center [778, 46] width 52 height 14
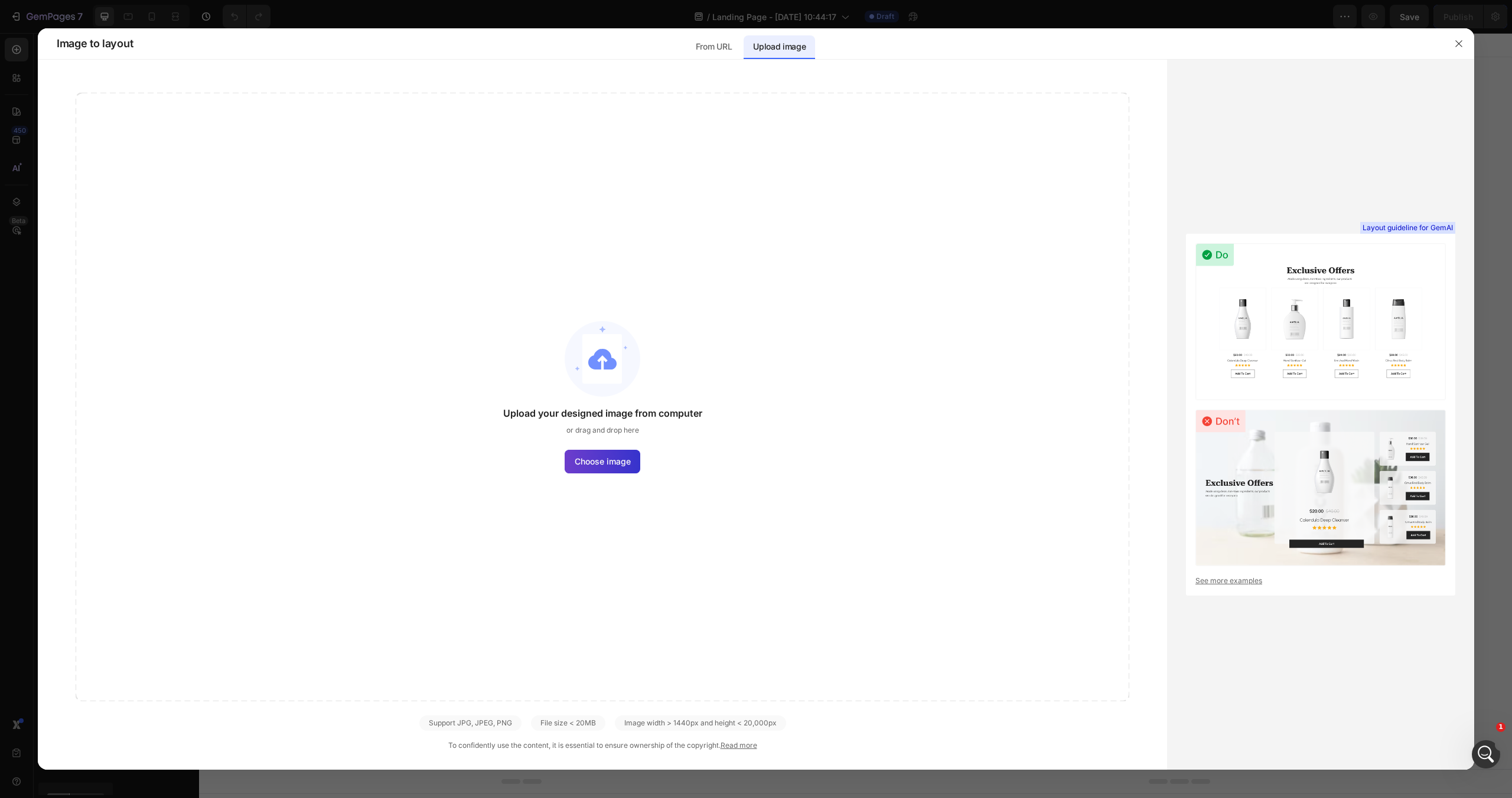
click at [614, 467] on label "Choose image" at bounding box center [603, 461] width 75 height 24
click at [0, 0] on input "Choose image" at bounding box center [0, 0] width 0 height 0
click at [1489, 754] on icon "Open Intercom Messenger" at bounding box center [1484, 752] width 19 height 19
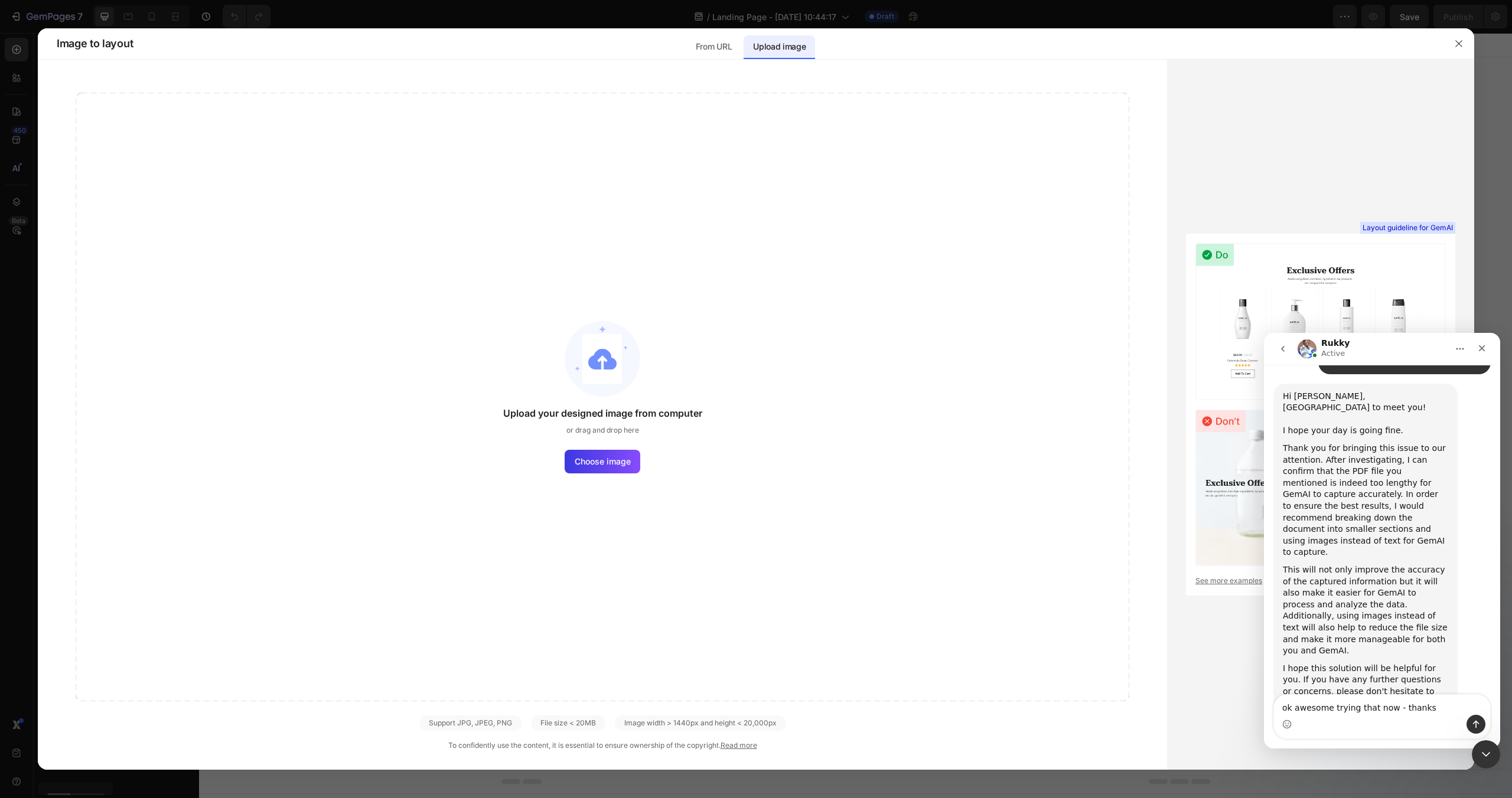
type textarea "ok awesome trying that now - thanks!"
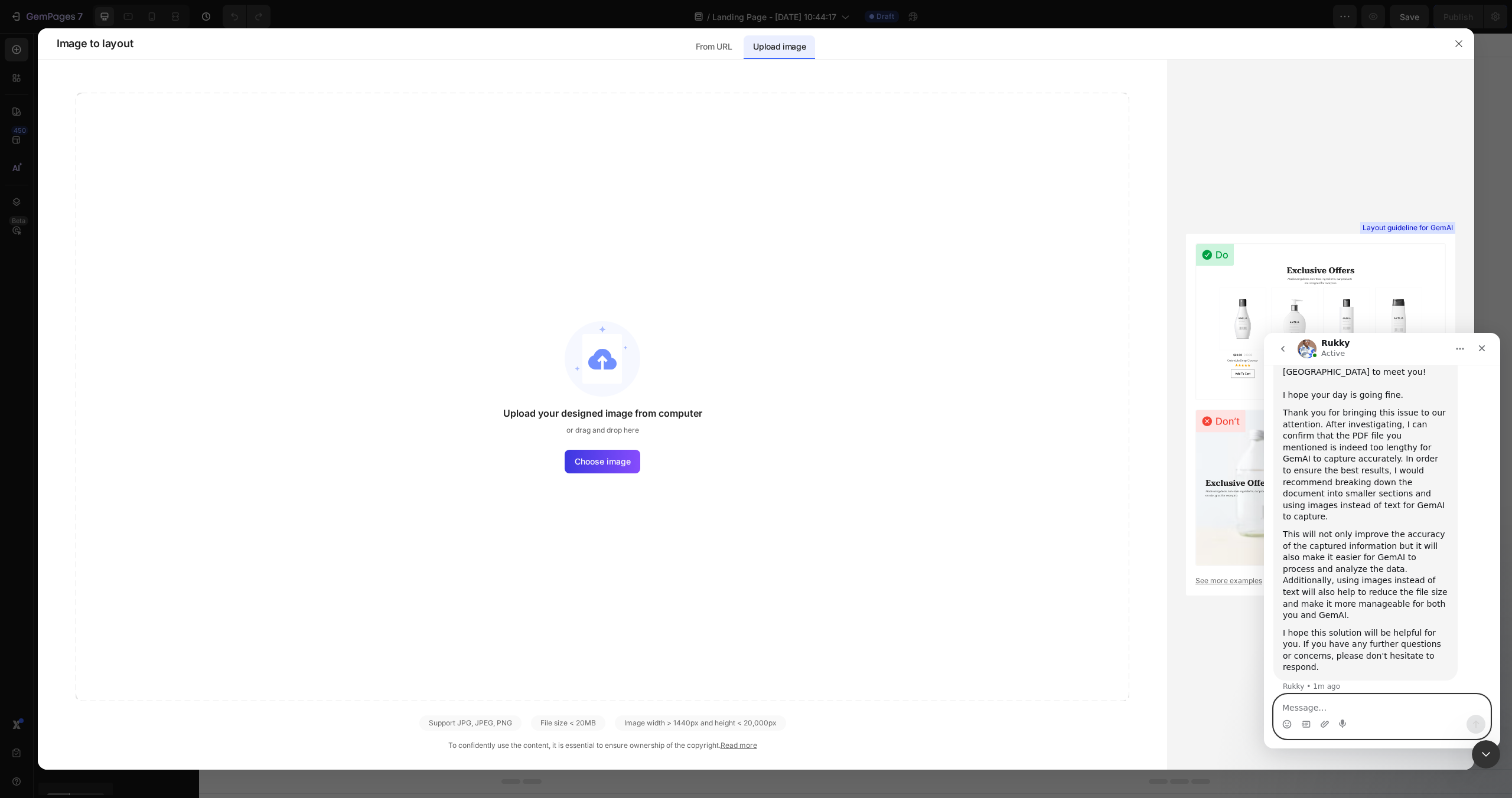
scroll to position [693, 0]
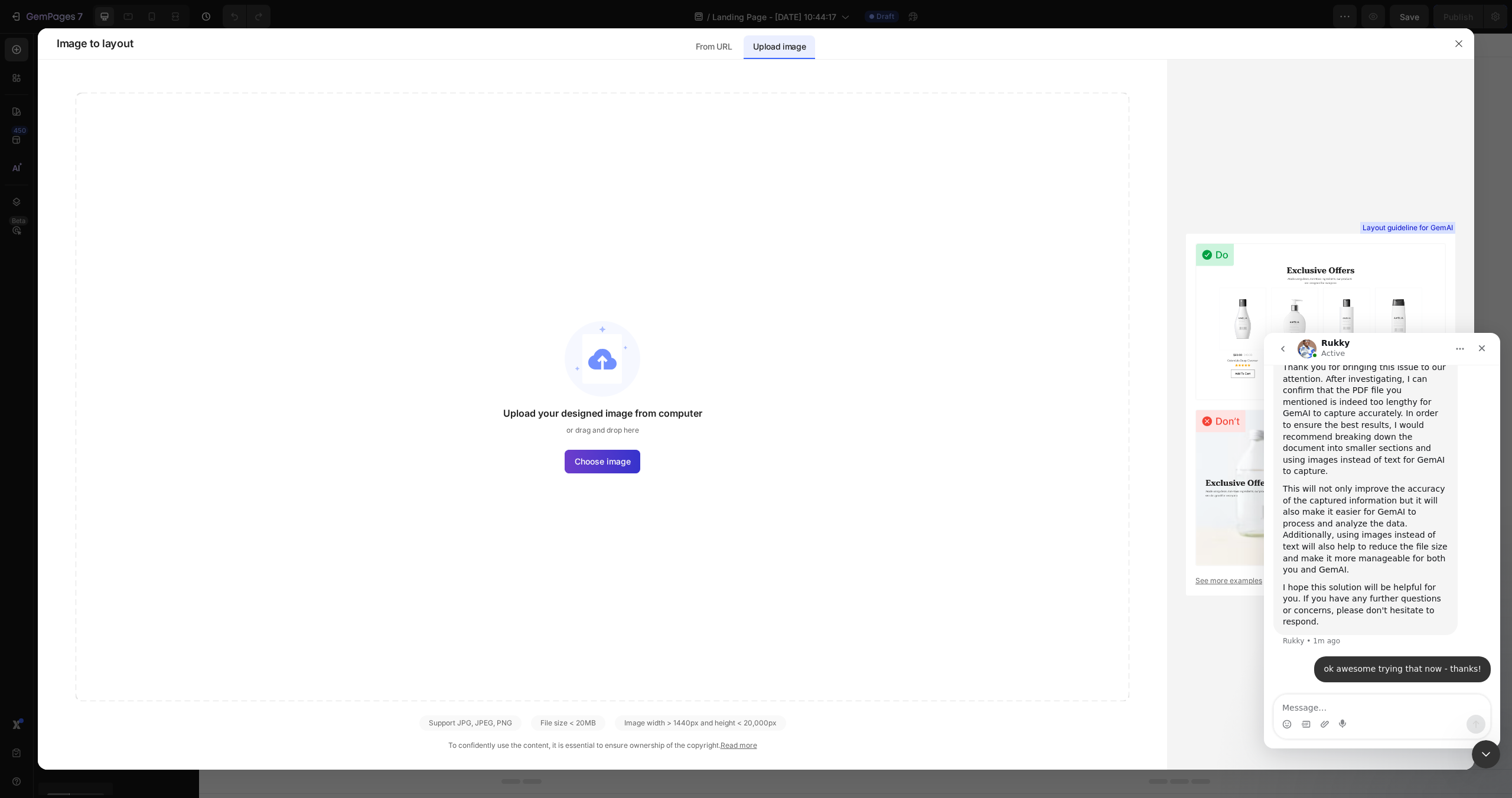
click at [597, 460] on span "Choose image" at bounding box center [603, 461] width 56 height 13
click at [0, 0] on input "Choose image" at bounding box center [0, 0] width 0 height 0
click at [615, 459] on span "Choose image" at bounding box center [603, 461] width 56 height 13
click at [0, 0] on input "Choose image" at bounding box center [0, 0] width 0 height 0
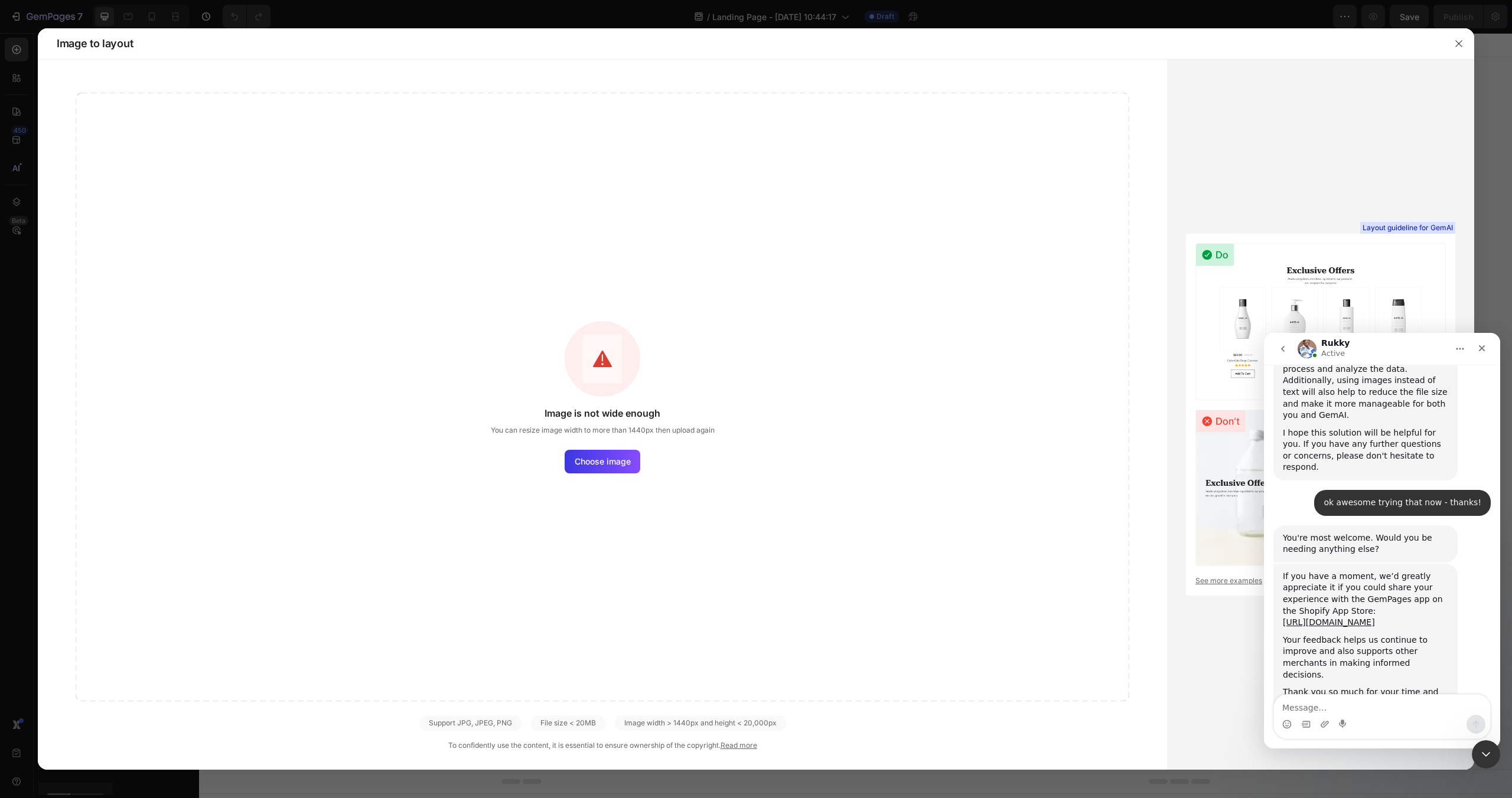
scroll to position [849, 0]
click at [595, 461] on span "Choose image" at bounding box center [603, 461] width 56 height 13
click at [0, 0] on input "Choose image" at bounding box center [0, 0] width 0 height 0
click at [1318, 701] on textarea "Message…" at bounding box center [1382, 705] width 216 height 20
type textarea "thank you Rukky!"
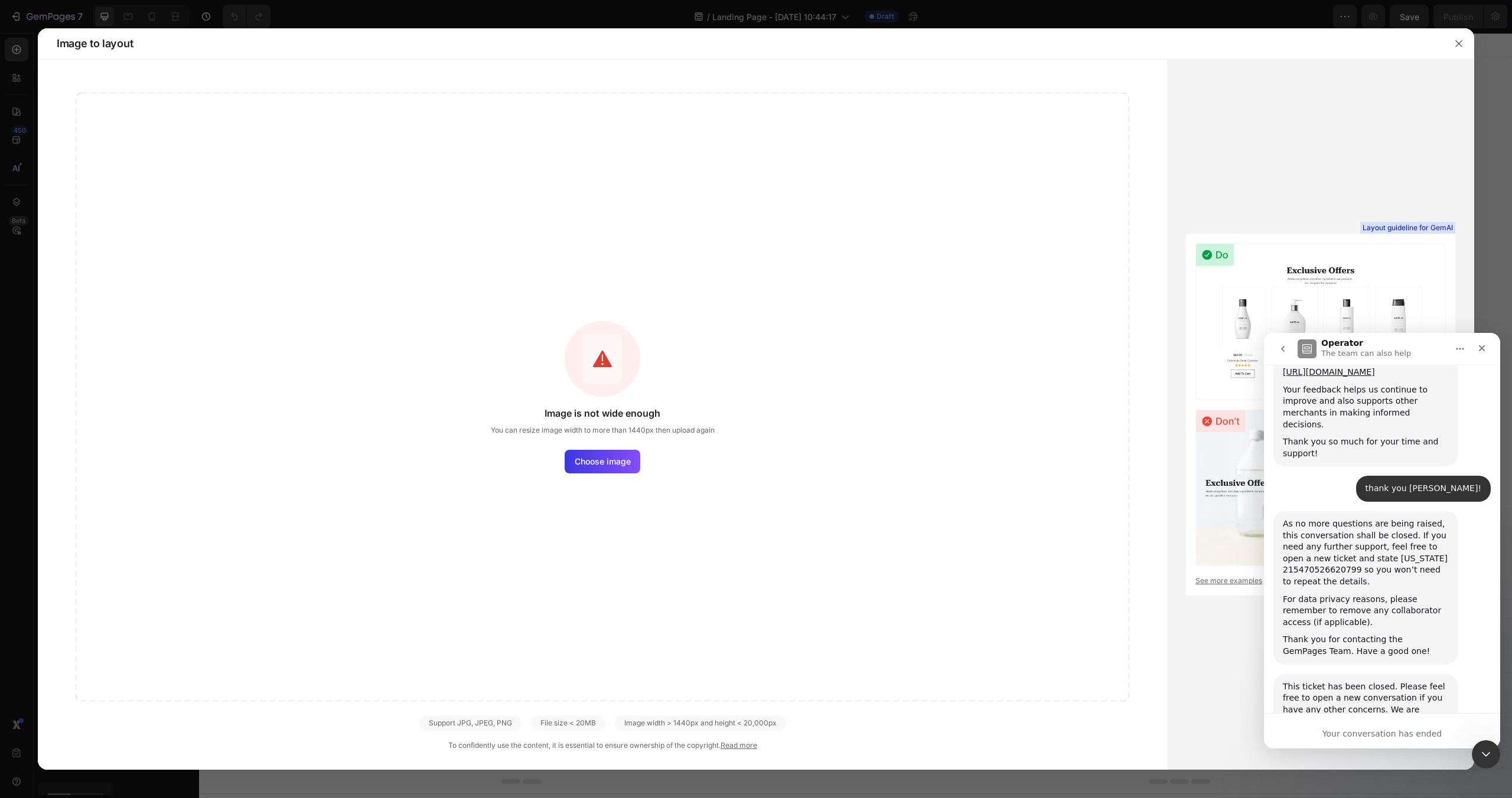
scroll to position [1183, 0]
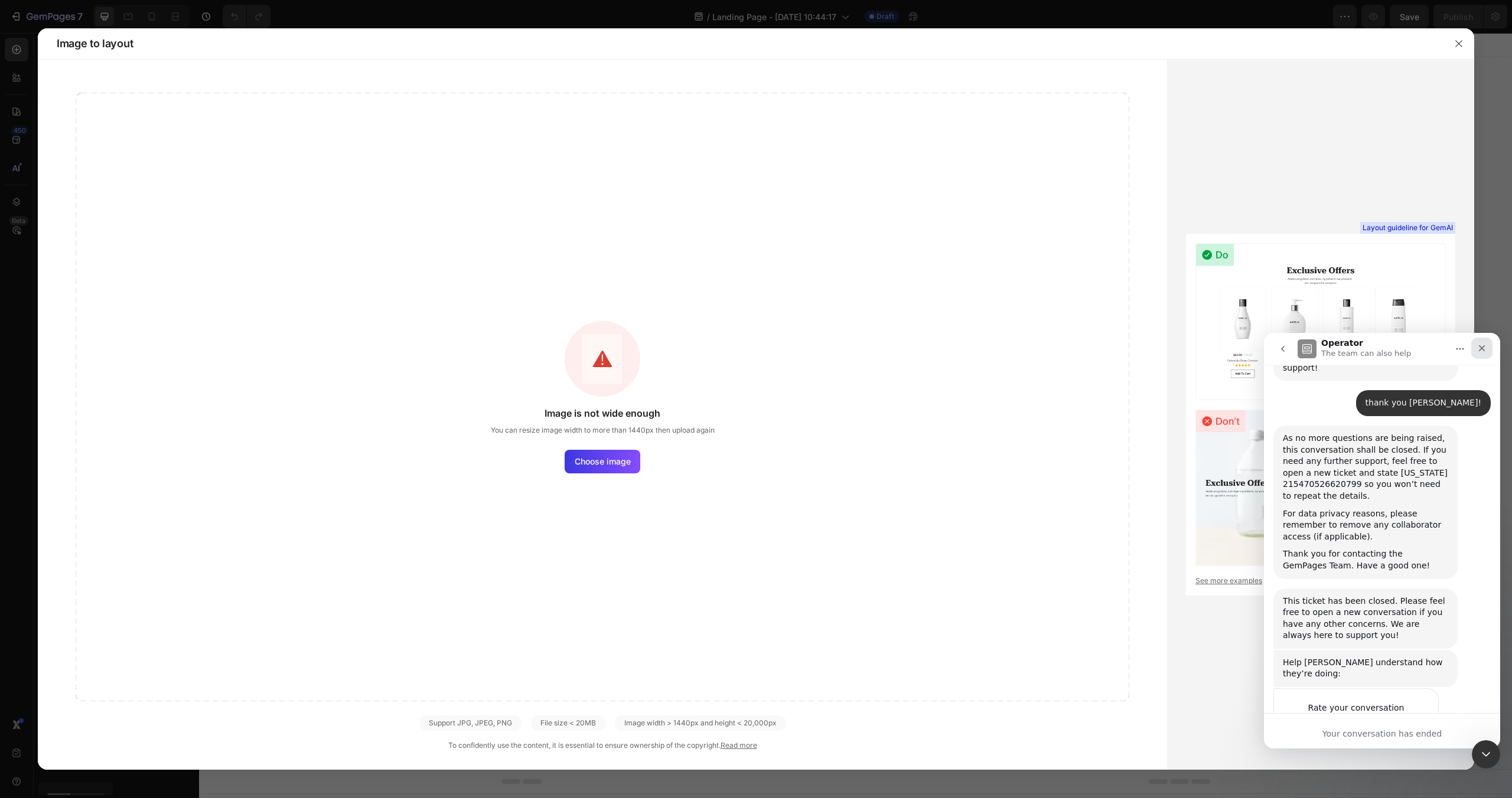
drag, startPoint x: 1479, startPoint y: 346, endPoint x: 2743, endPoint y: 674, distance: 1305.9
click at [1479, 346] on icon "Close" at bounding box center [1482, 348] width 7 height 7
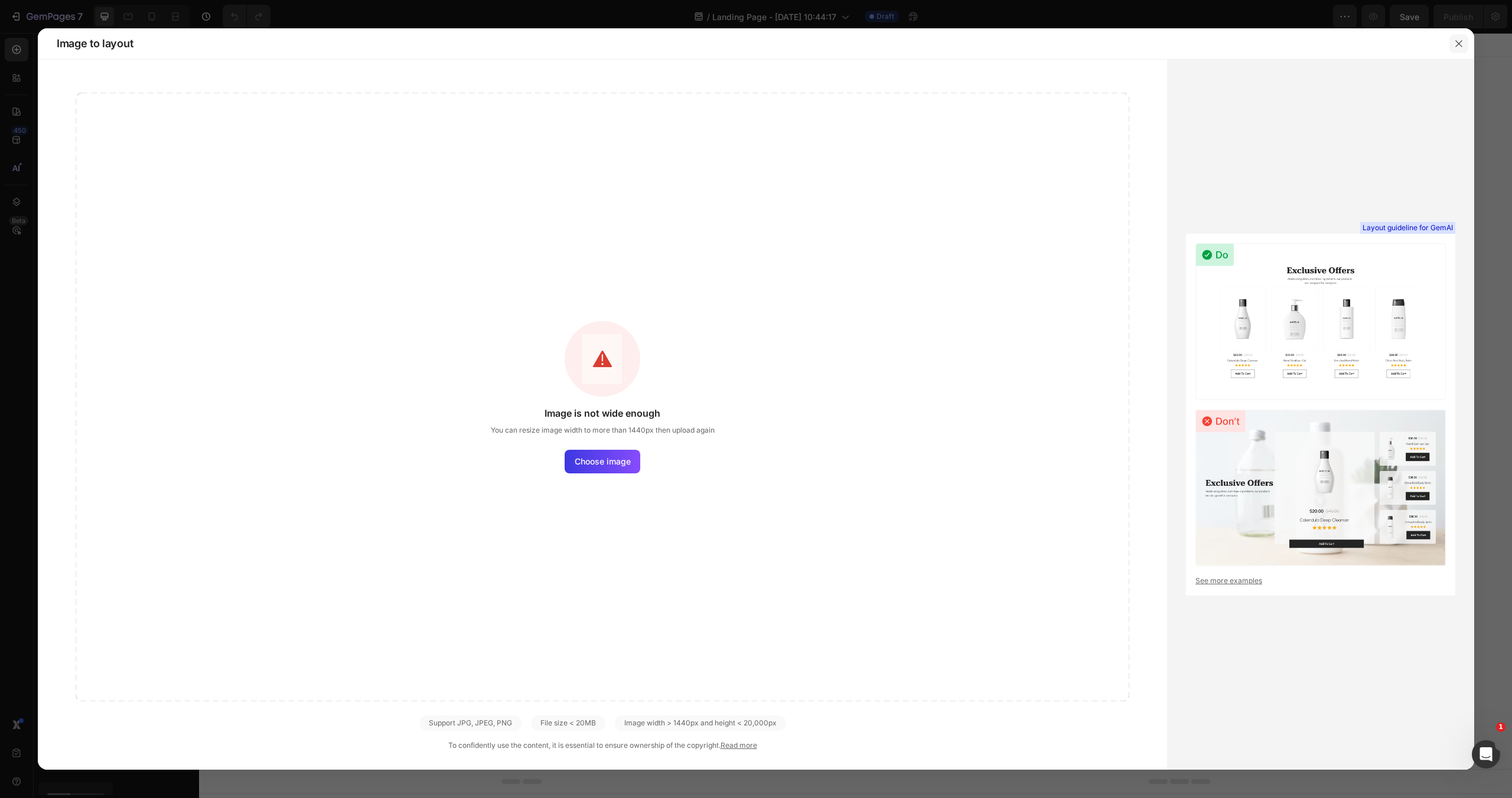
click at [1459, 45] on icon "button" at bounding box center [1458, 44] width 9 height 9
